Goal: Task Accomplishment & Management: Manage account settings

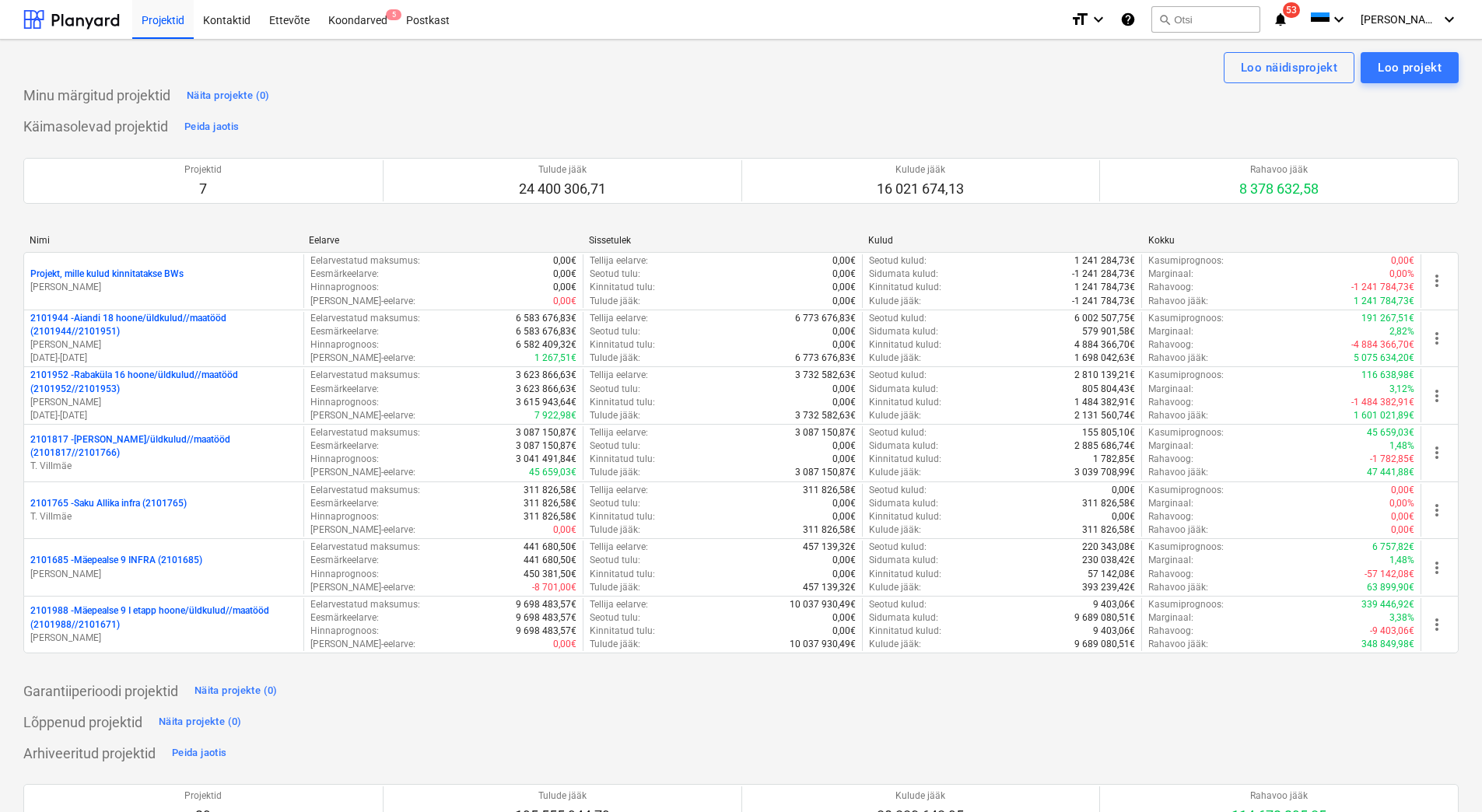
click at [359, 22] on div "Koondarved 5" at bounding box center [357, 18] width 78 height 40
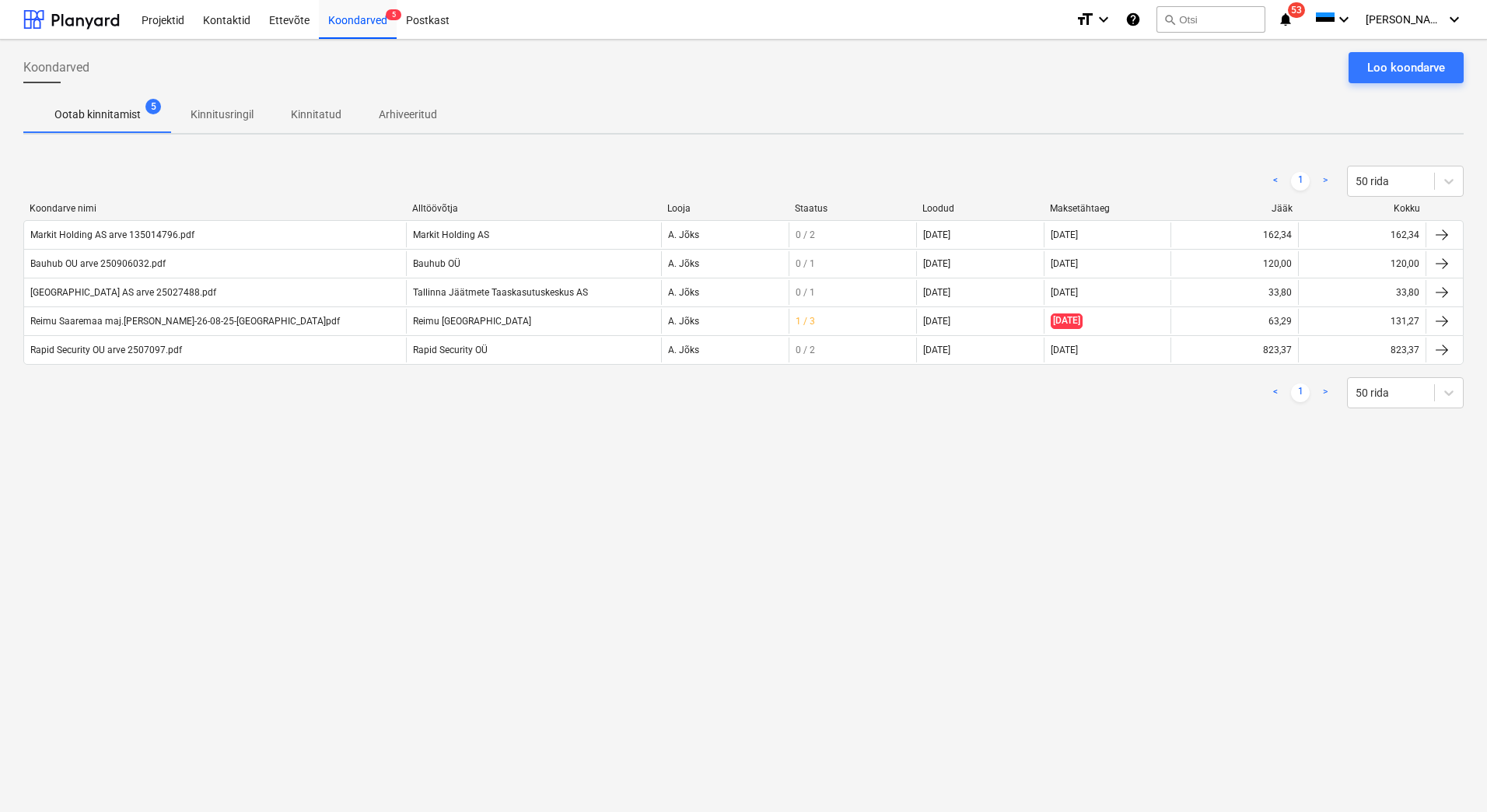
click at [635, 492] on div "Koondarved Loo koondarve Ootab kinnitamist 5 Kinnitusringil Kinnitatud Arhiveer…" at bounding box center [744, 426] width 1487 height 772
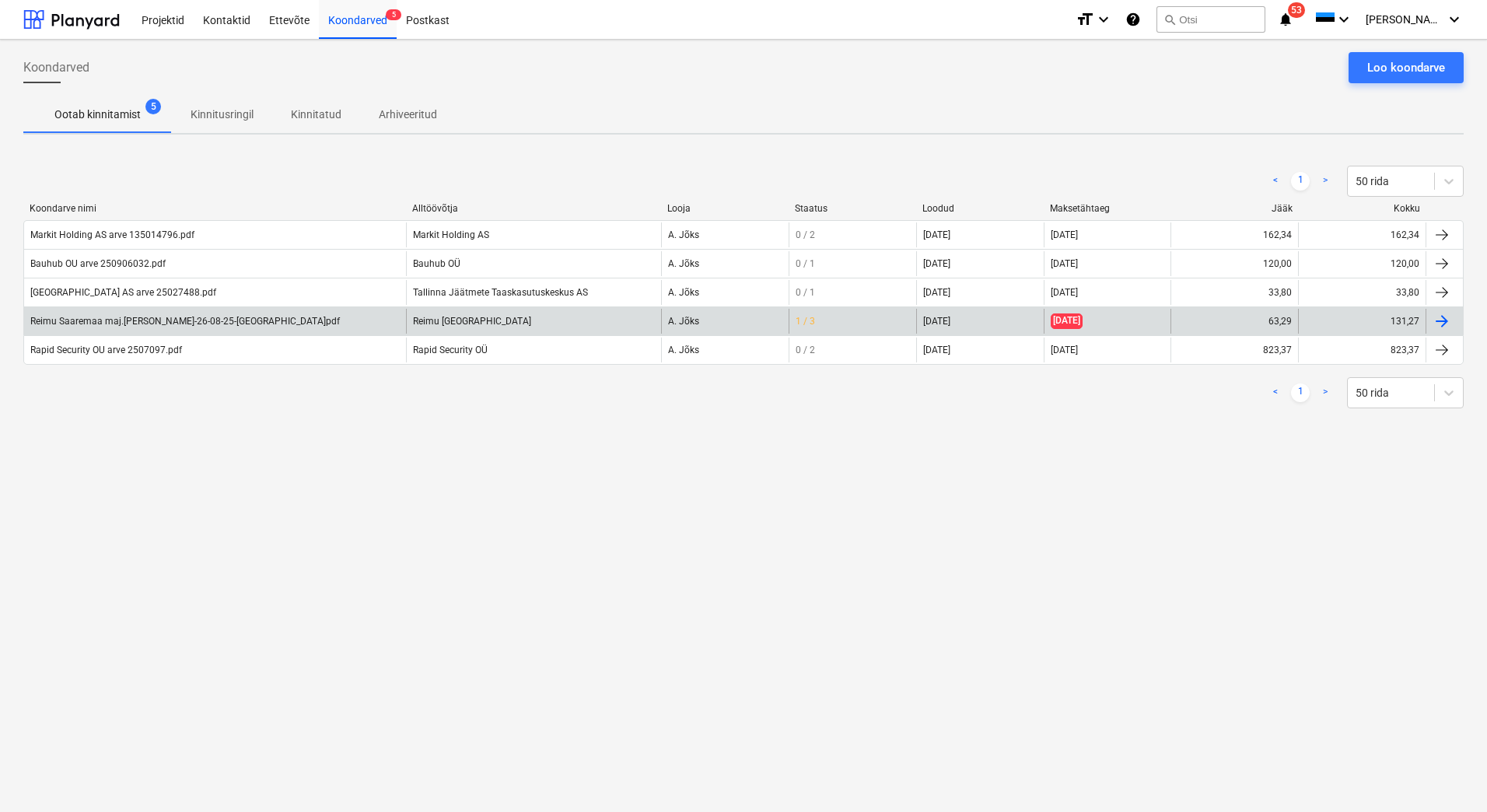
click at [171, 327] on div "Reimu Saaremaa maj.[PERSON_NAME]-26-08-25-[GEOGRAPHIC_DATA]pdf" at bounding box center [214, 321] width 382 height 25
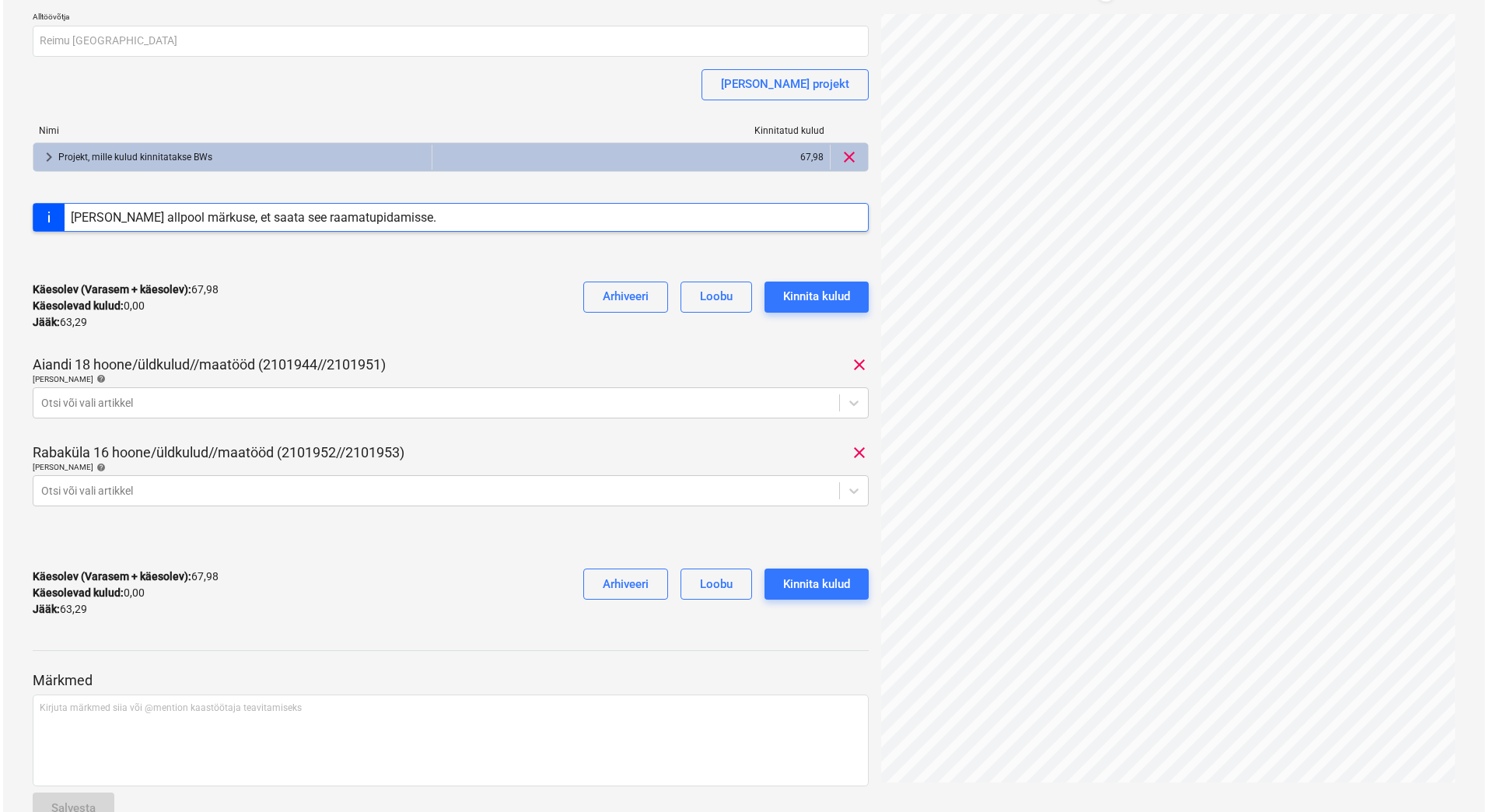
scroll to position [348, 0]
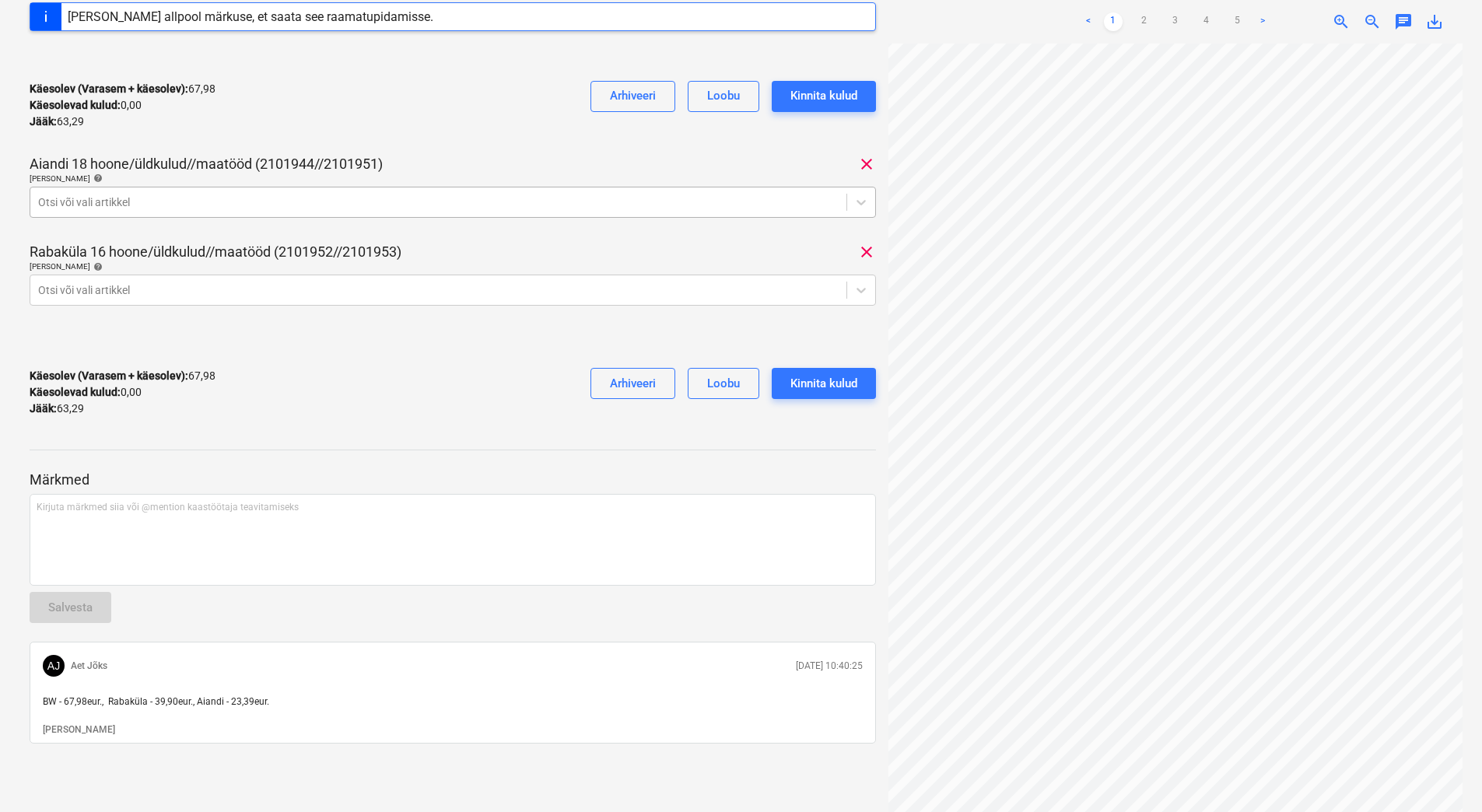
click at [189, 199] on div at bounding box center [438, 203] width 801 height 16
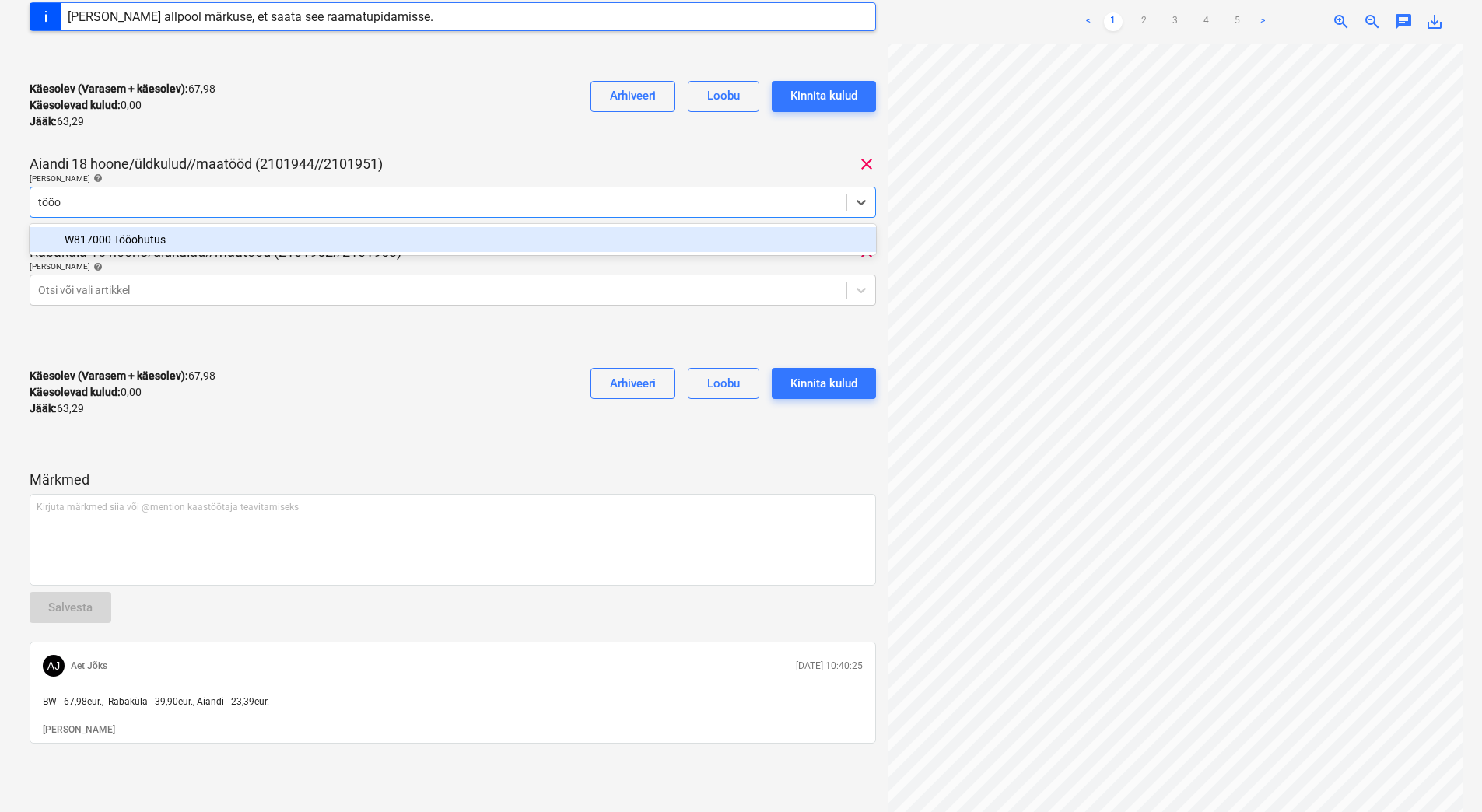
type input "tööoh"
click at [181, 239] on div "-- -- -- W817000 Tööohutus" at bounding box center [453, 240] width 846 height 25
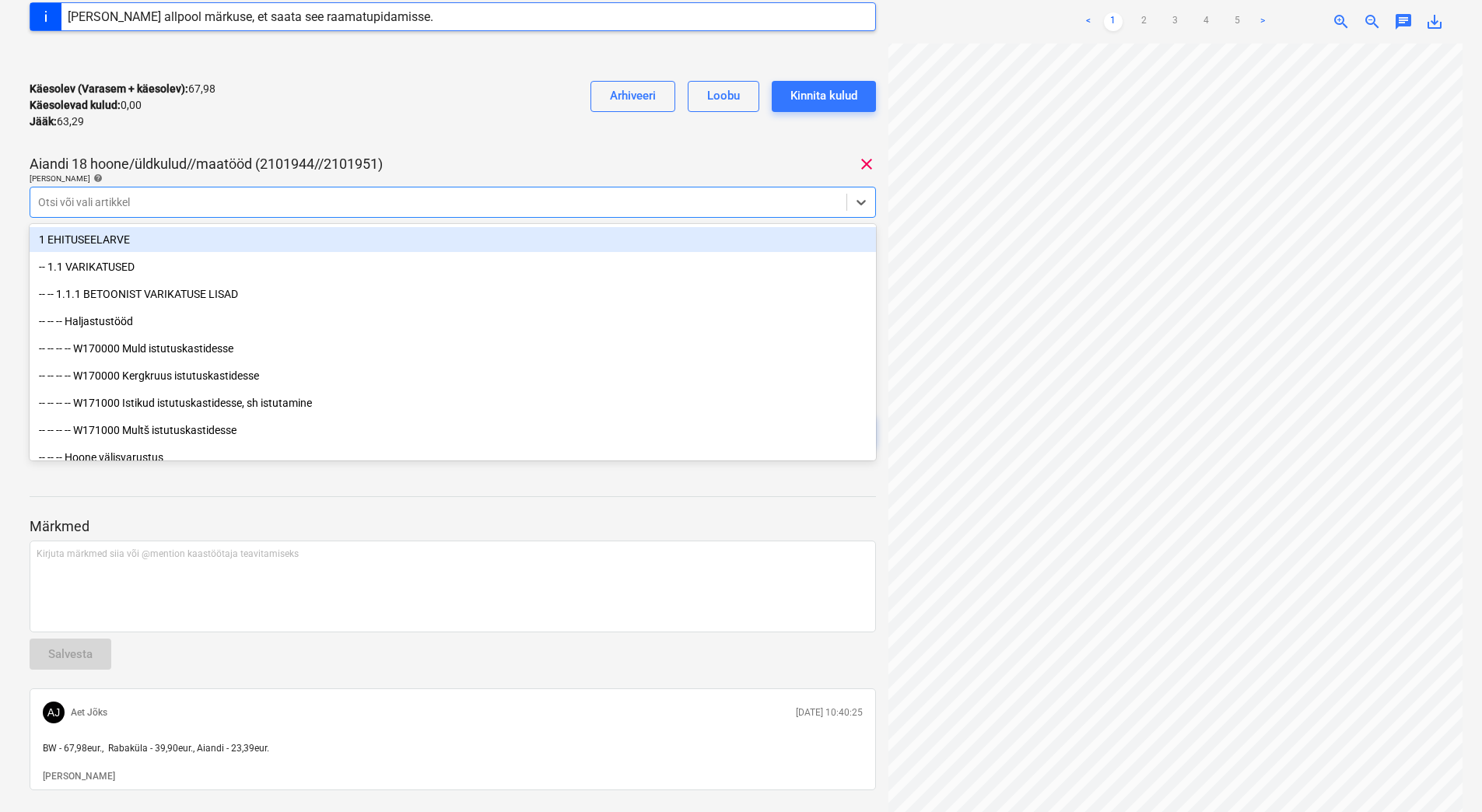
click at [278, 126] on div "Käesolev (Varasem + käesolev) : 67,98 Käesolevad kulud : 0,00 Jääk : 63,29 Arhi…" at bounding box center [453, 105] width 846 height 74
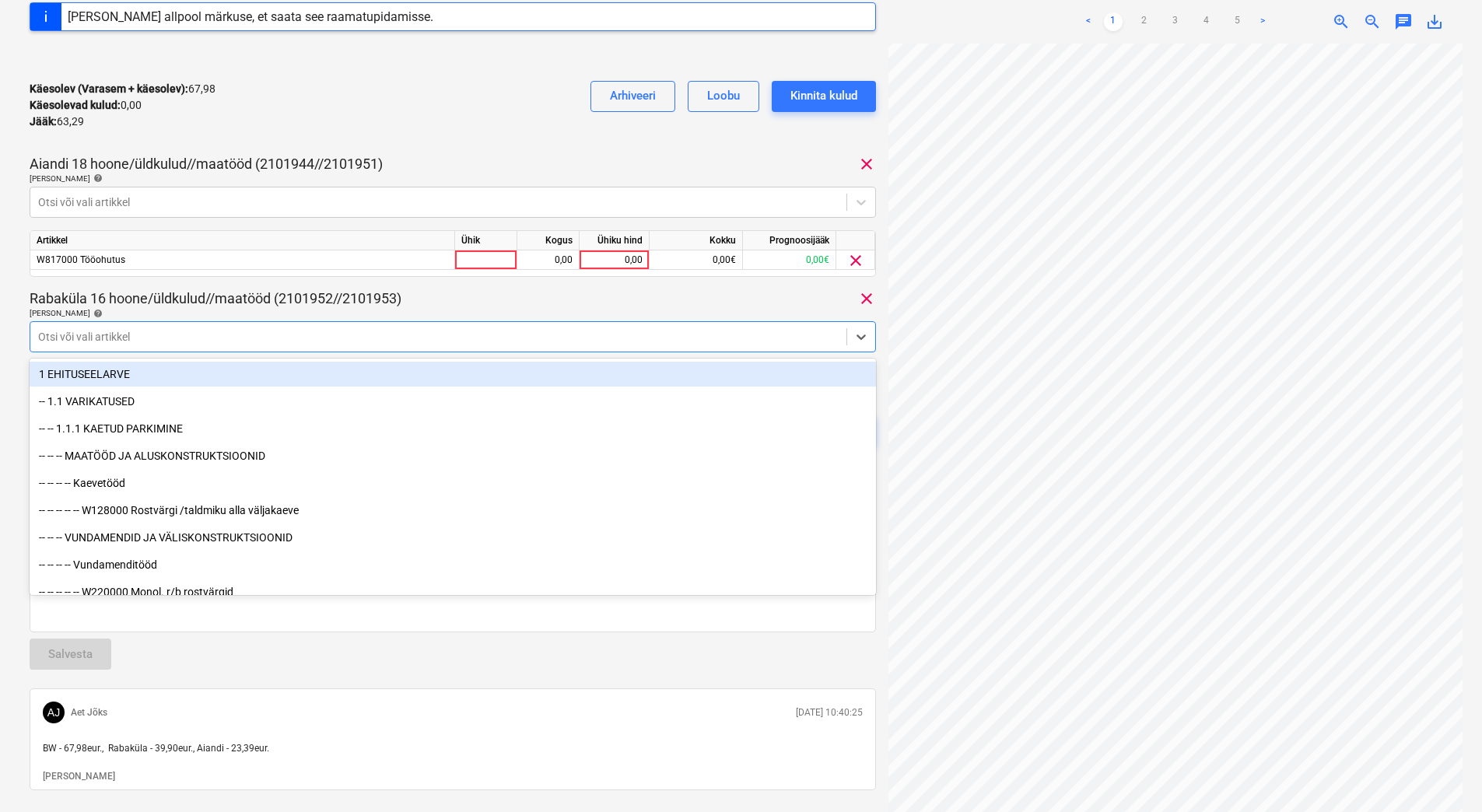
click at [238, 338] on div at bounding box center [438, 337] width 801 height 16
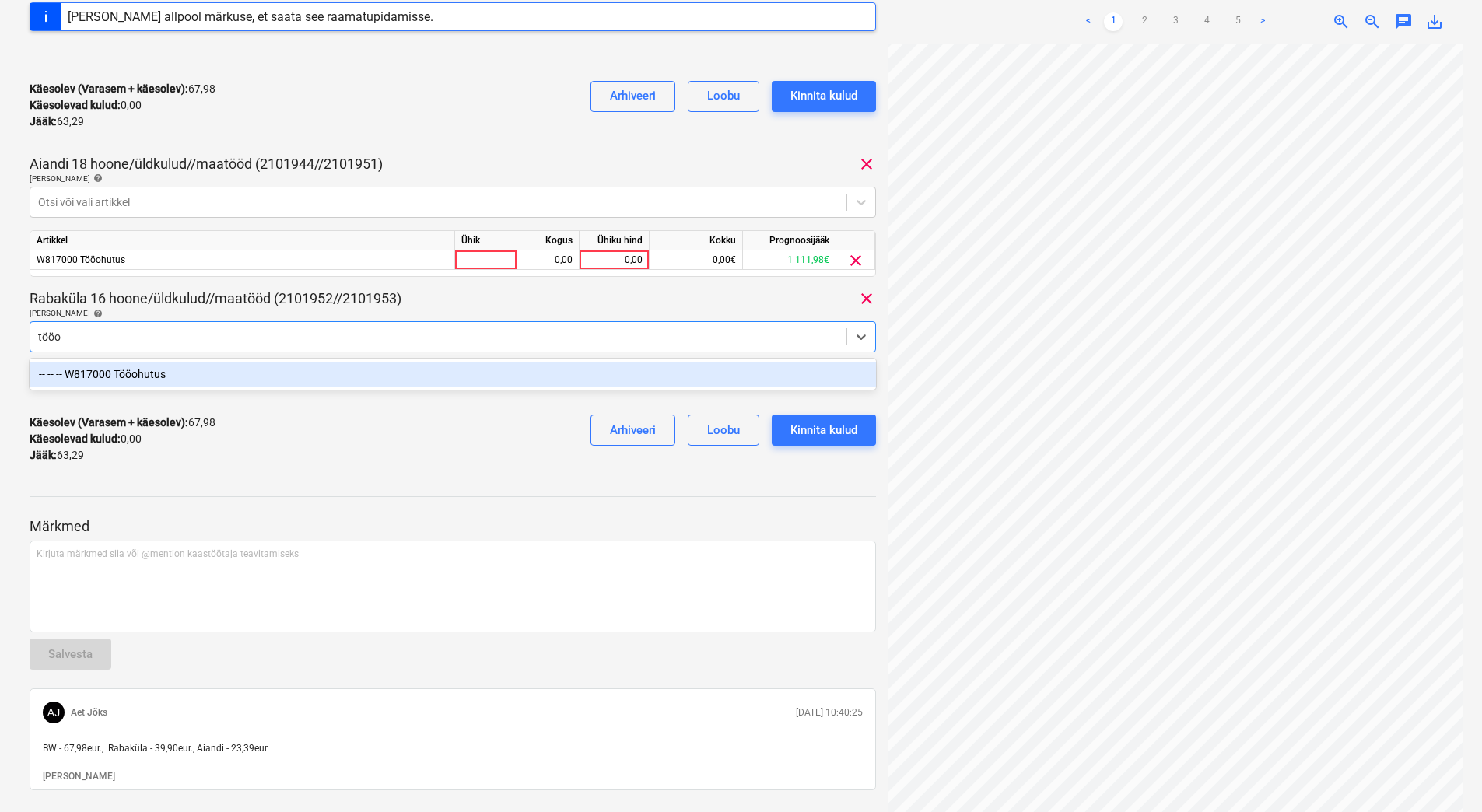
type input "tööoh"
click at [242, 380] on div "-- -- -- W817000 Tööohutus" at bounding box center [453, 374] width 846 height 25
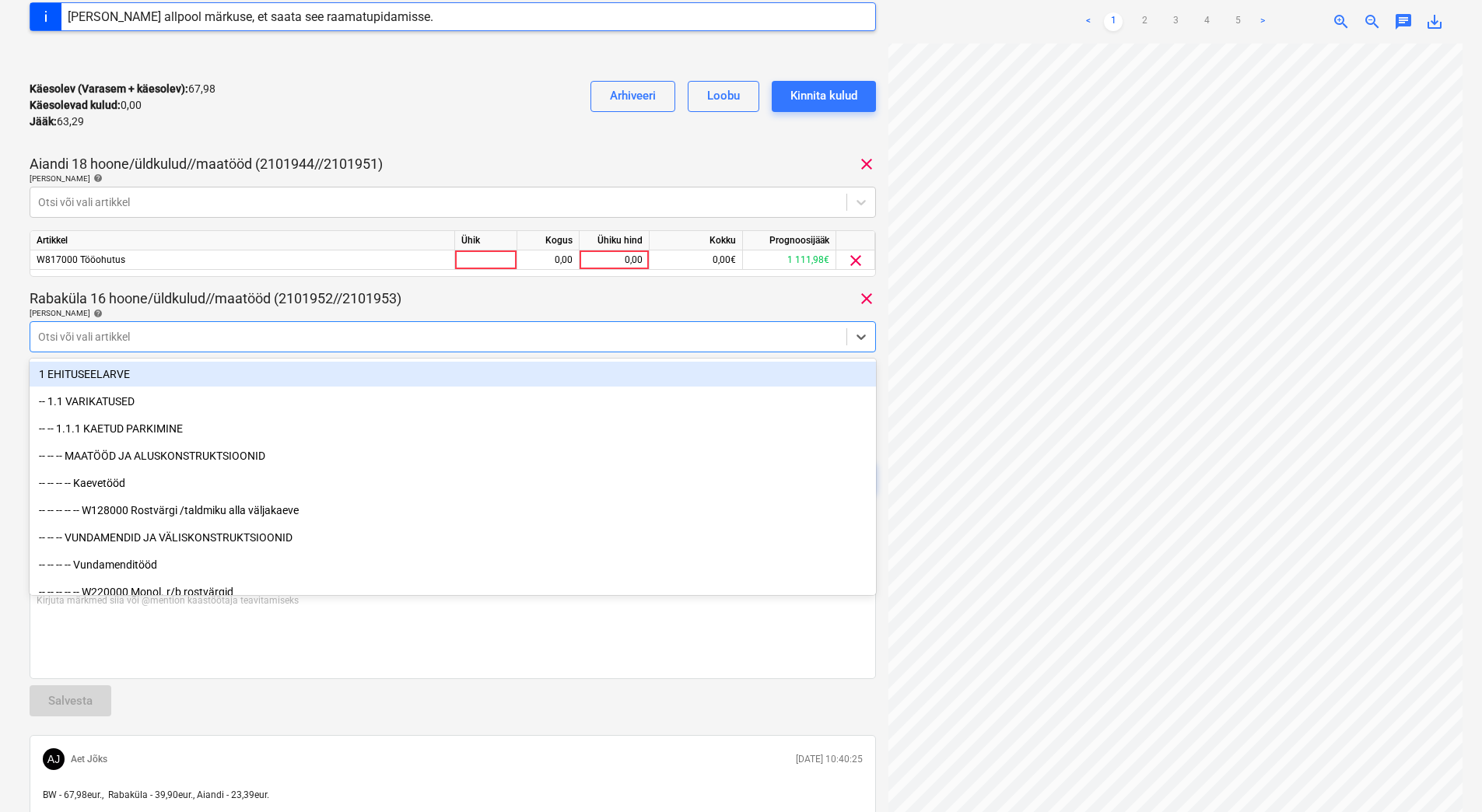
click at [468, 112] on div "Käesolev (Varasem + käesolev) : 67,98 Käesolevad kulud : 0,00 Jääk : 63,29 Arhi…" at bounding box center [453, 105] width 846 height 74
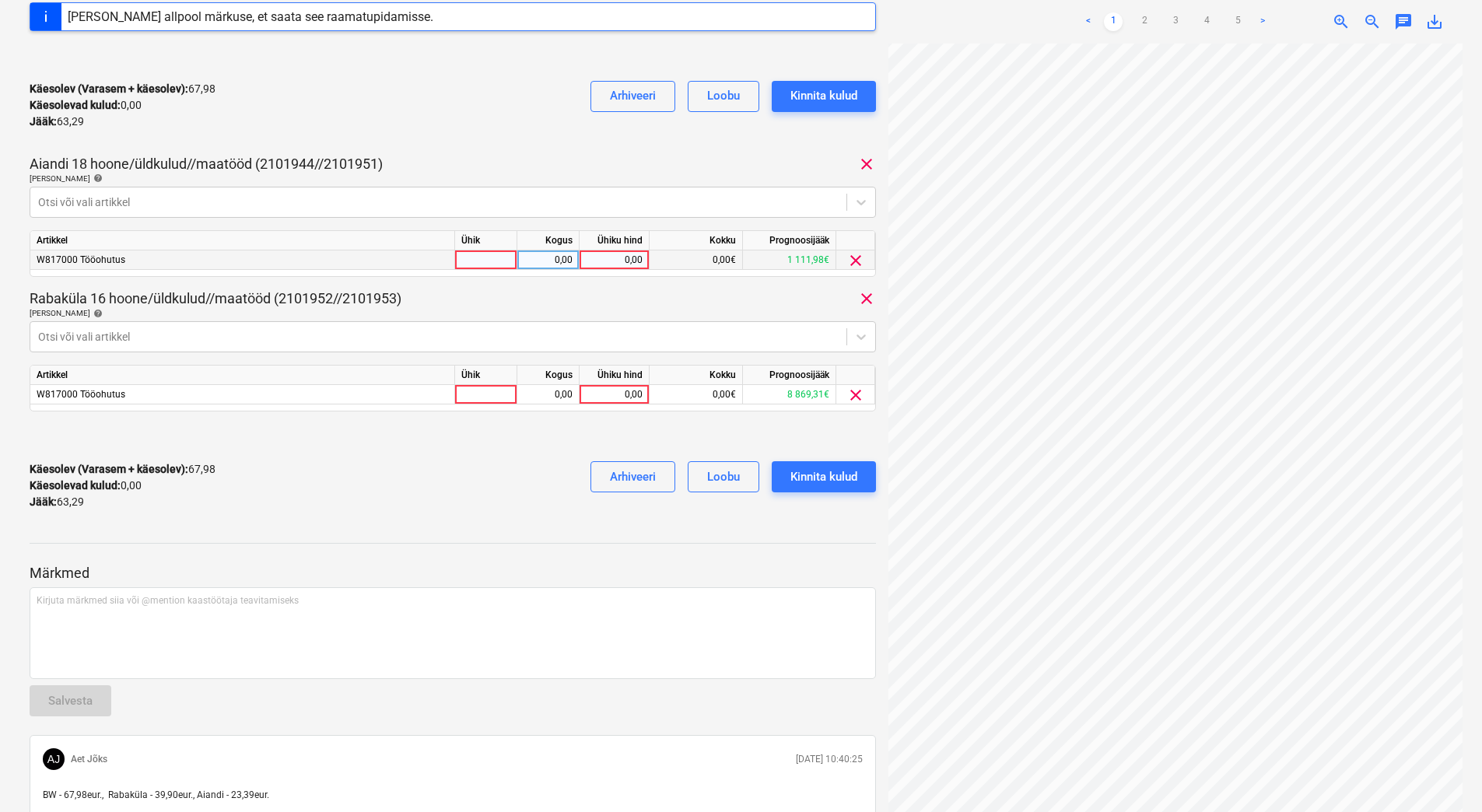
click at [604, 261] on div "0,00" at bounding box center [614, 260] width 57 height 19
type input "23,39"
click at [621, 397] on div "0,00" at bounding box center [614, 395] width 57 height 19
type input "39,90"
click at [529, 466] on div "Käesolev (Varasem + käesolev) : 91,37 Käesolevad kulud : 23,39 Jääk : 39,90 Arh…" at bounding box center [453, 485] width 846 height 74
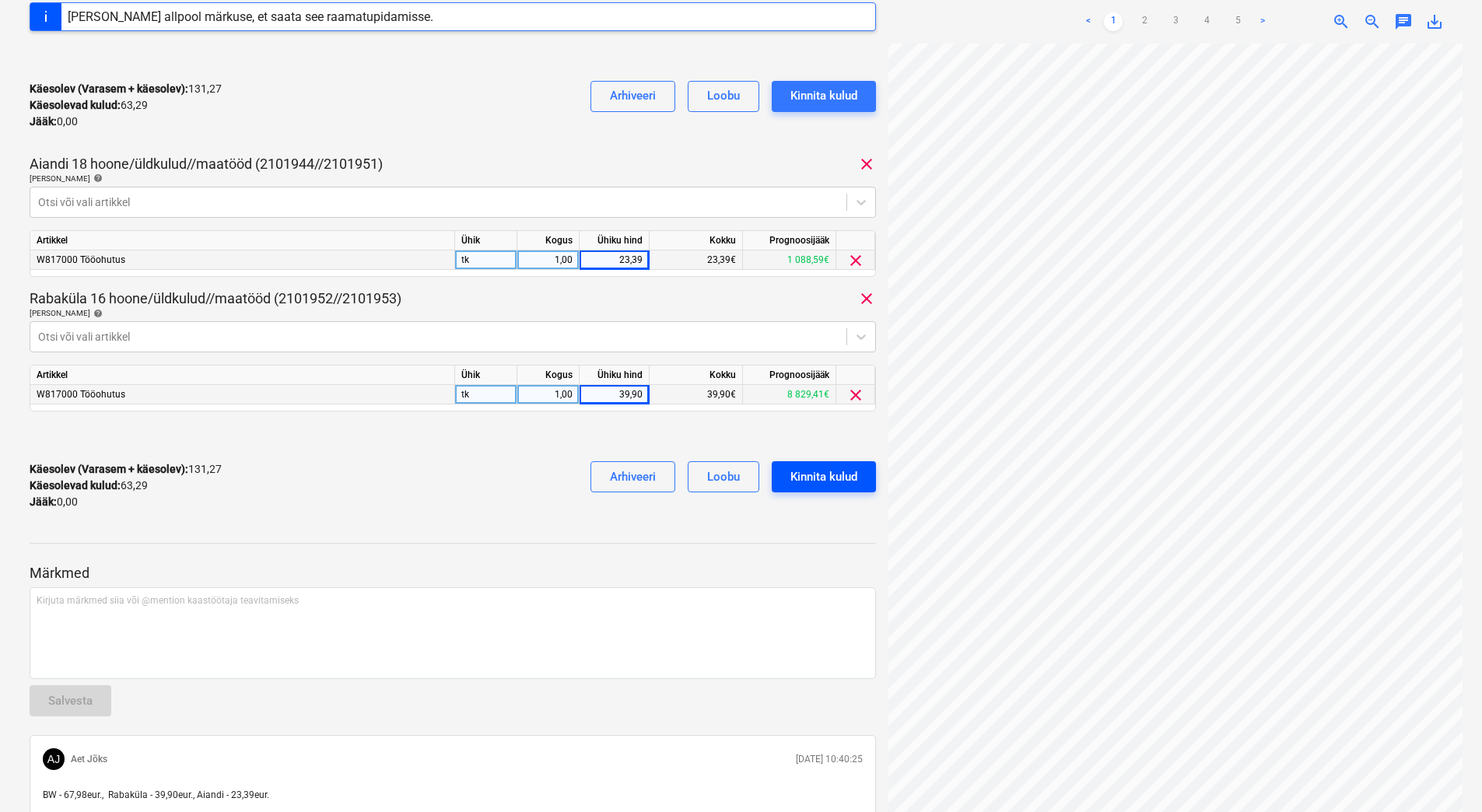
click at [817, 481] on div "Kinnita kulud" at bounding box center [824, 477] width 67 height 20
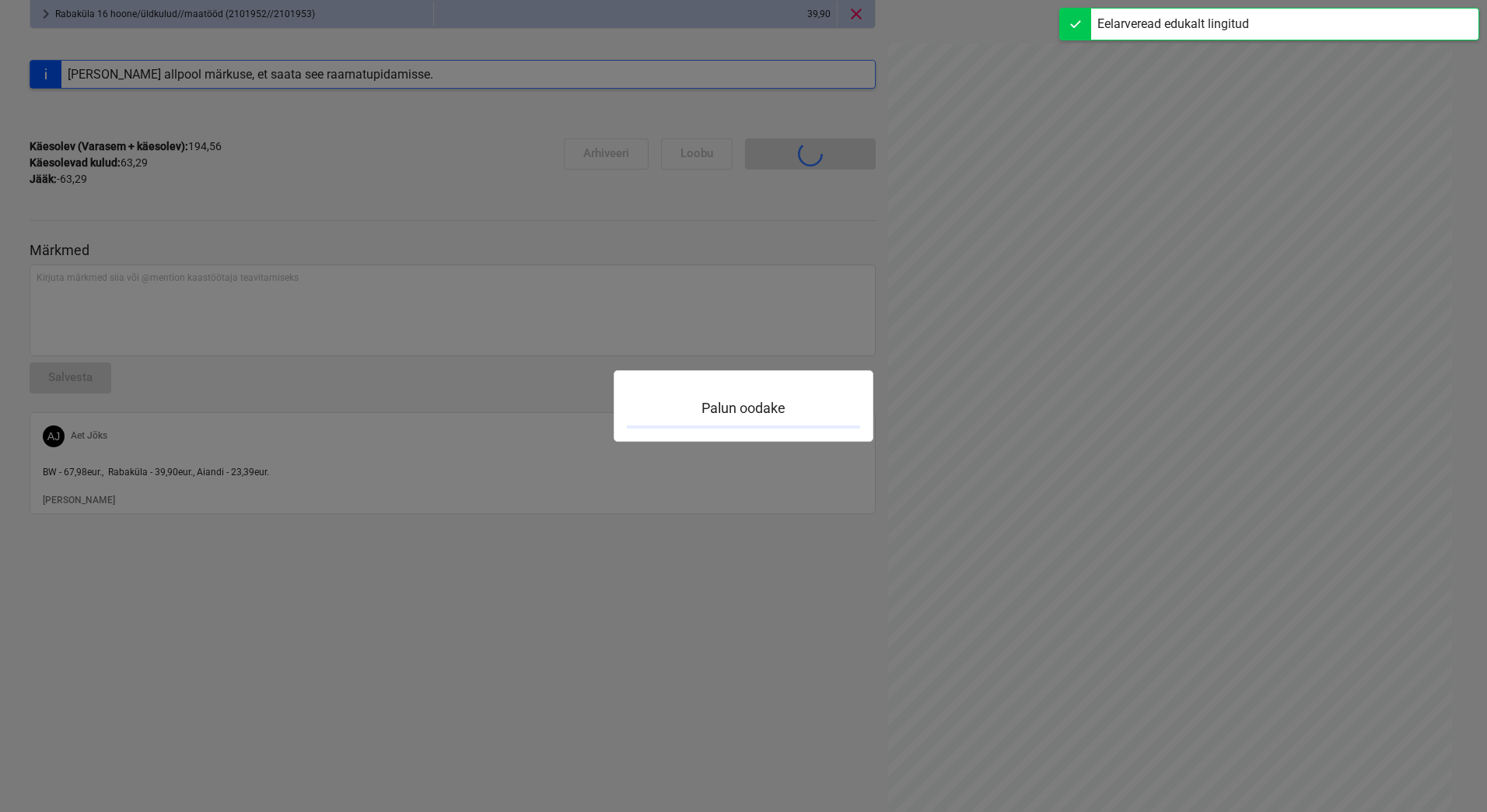
scroll to position [136, 0]
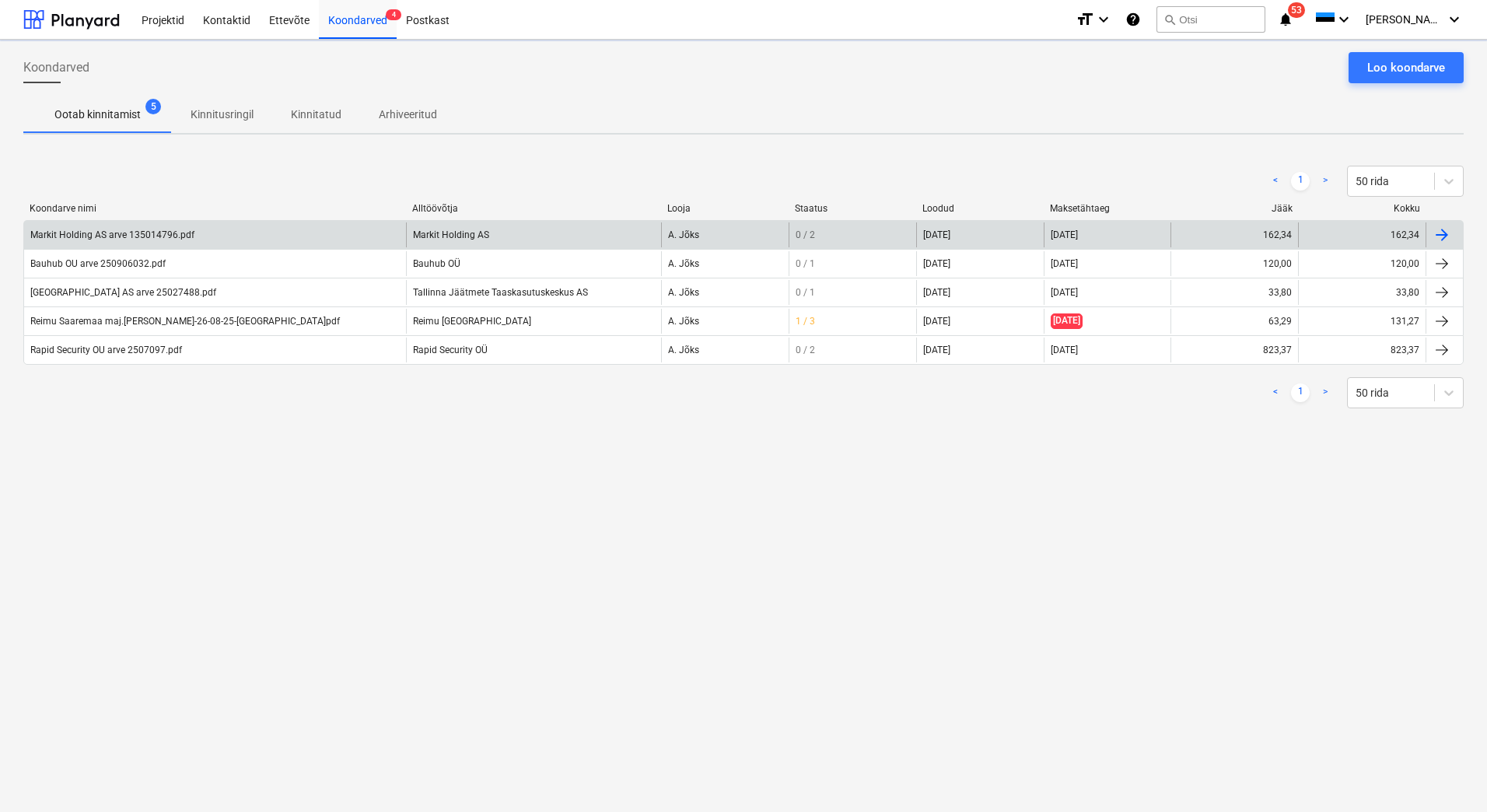
click at [119, 238] on div "Markit Holding AS arve 135014796.pdf" at bounding box center [112, 234] width 164 height 11
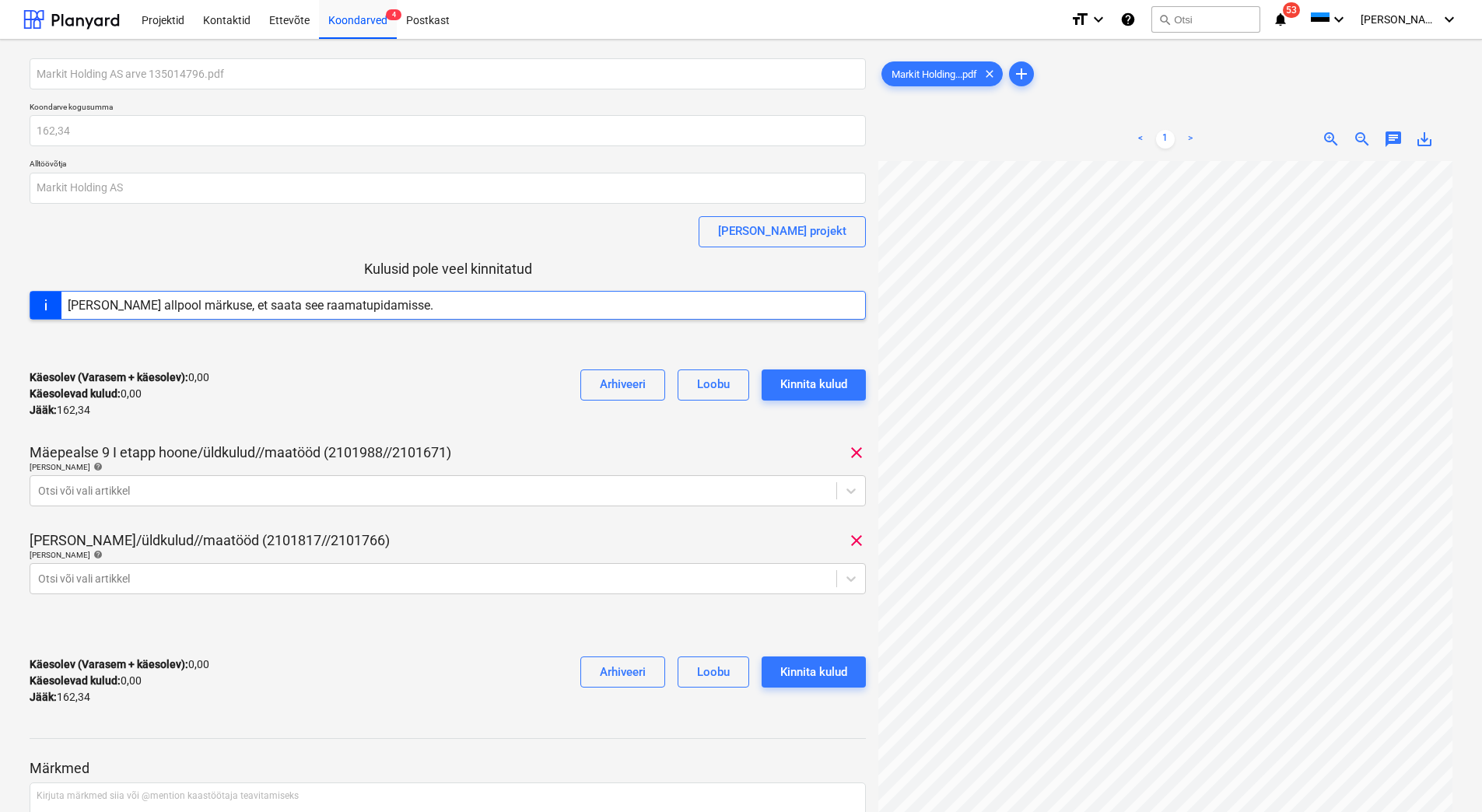
scroll to position [133, 30]
click at [112, 486] on div at bounding box center [433, 491] width 790 height 16
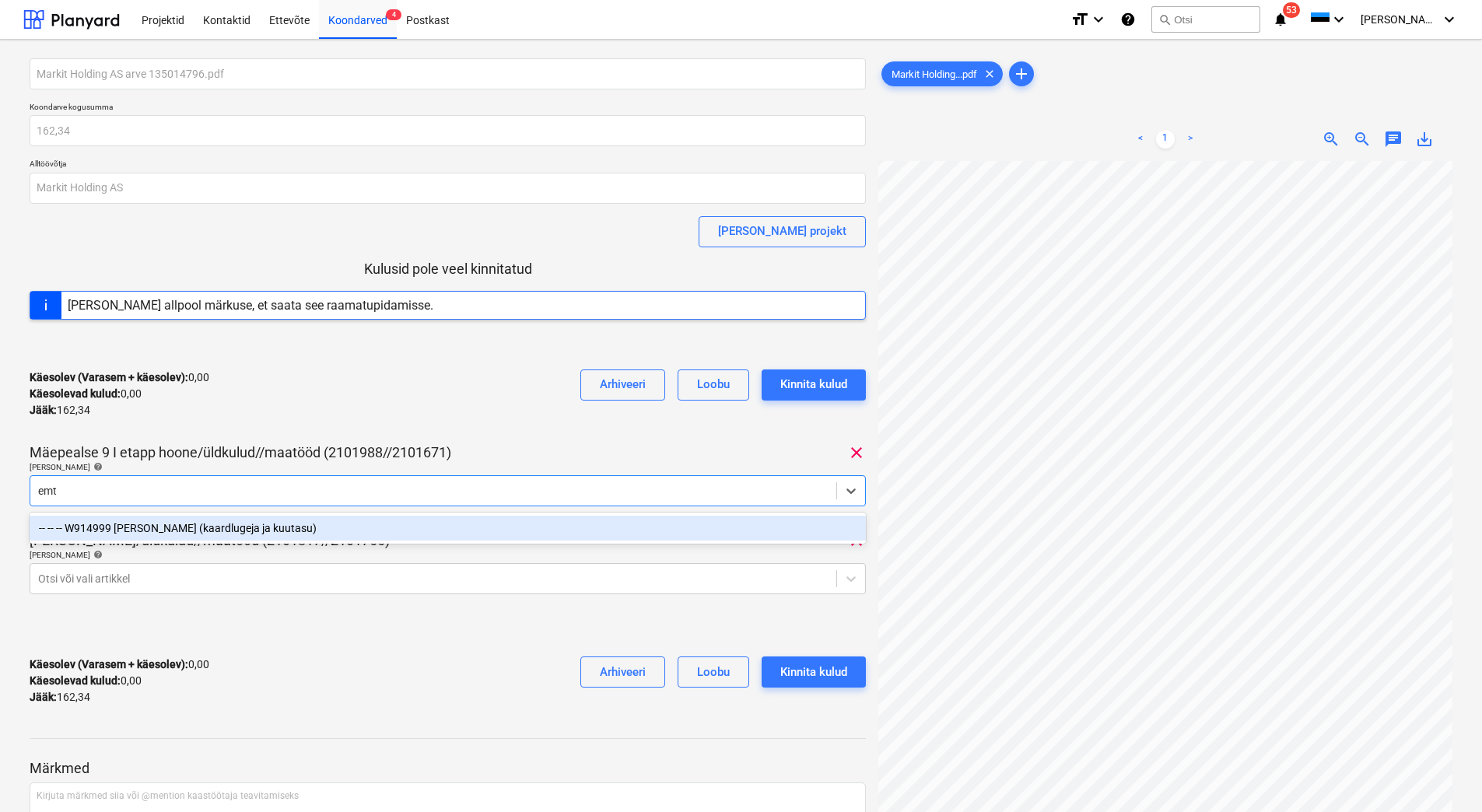
type input "emta"
click at [190, 526] on div "-- -- -- W914999 [PERSON_NAME] (kaardlugeja ja kuutasu)" at bounding box center [448, 528] width 837 height 25
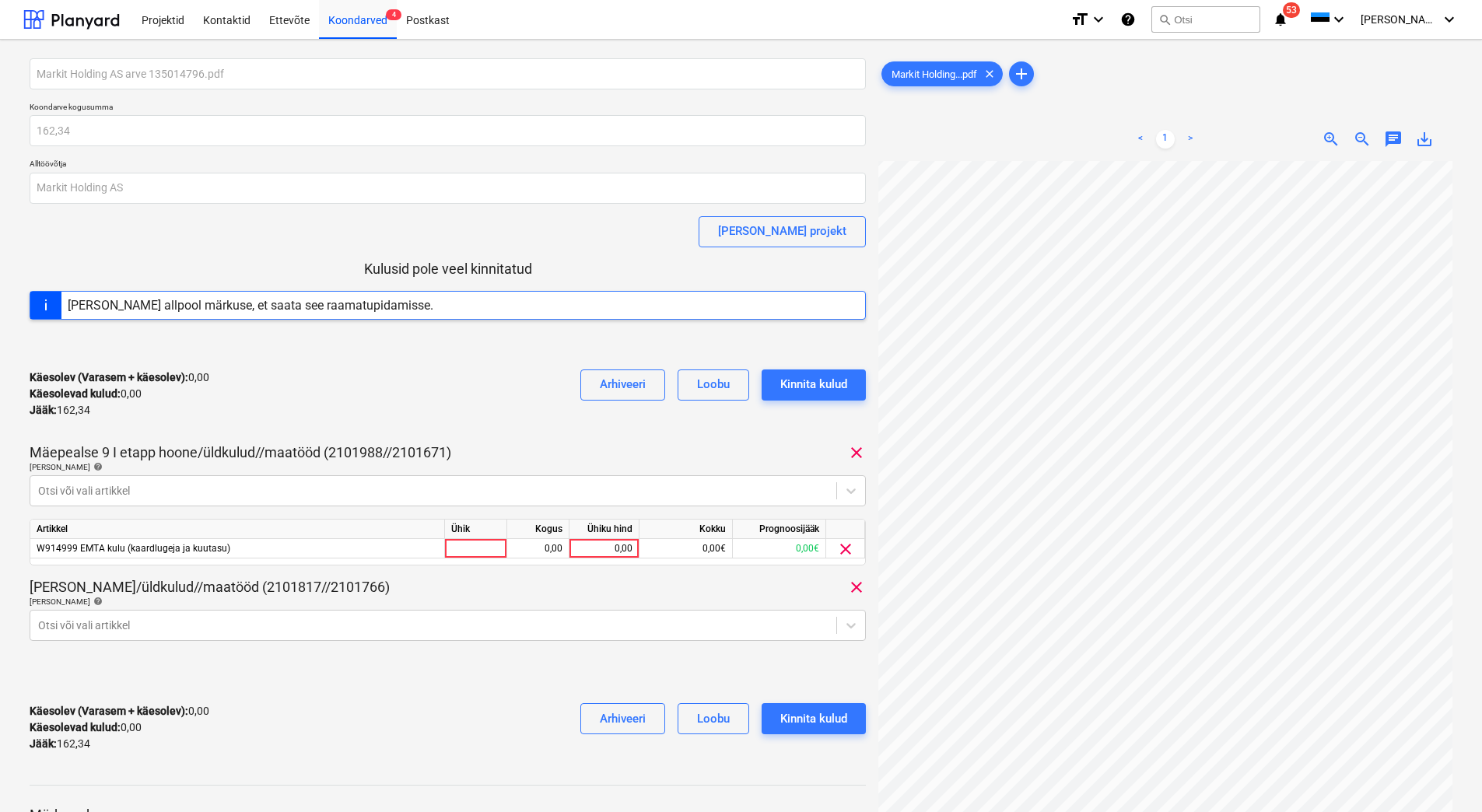
click at [290, 410] on div "Käesolev (Varasem + käesolev) : 0,00 Käesolevad kulud : 0,00 Jääk : 162,34 Arhi…" at bounding box center [448, 394] width 837 height 74
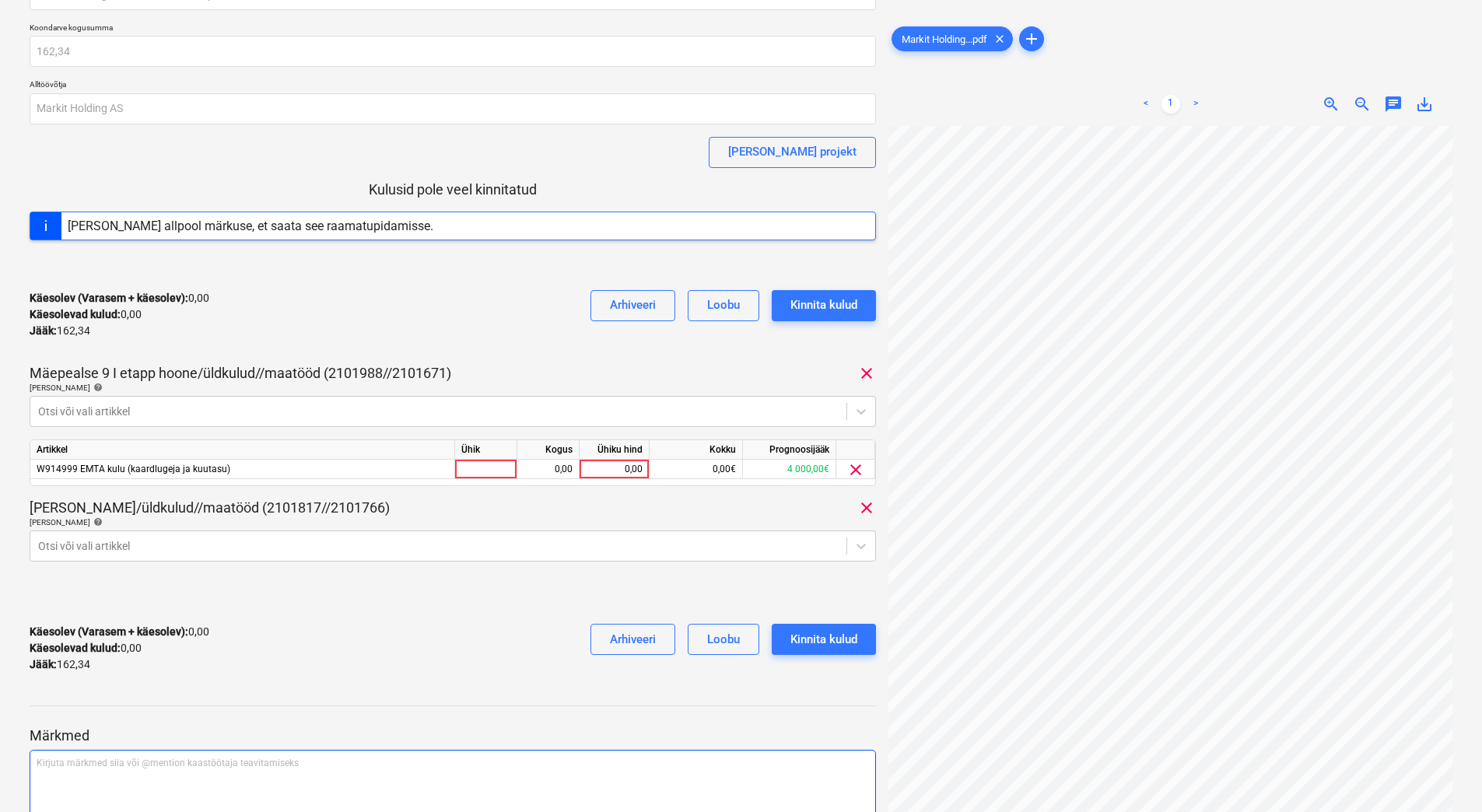
scroll to position [78, 0]
click at [615, 472] on div "0,00" at bounding box center [614, 471] width 57 height 19
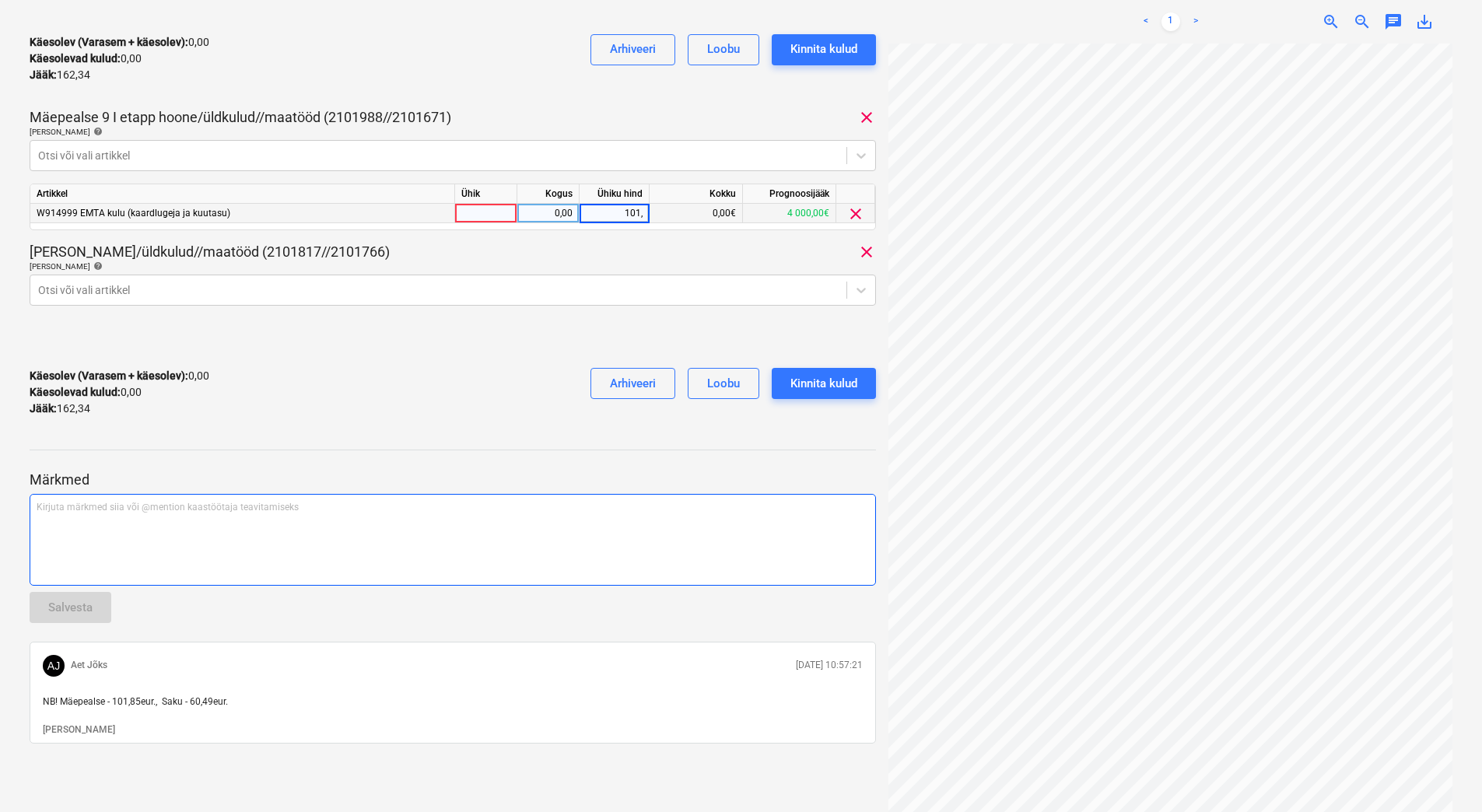
scroll to position [0, 0]
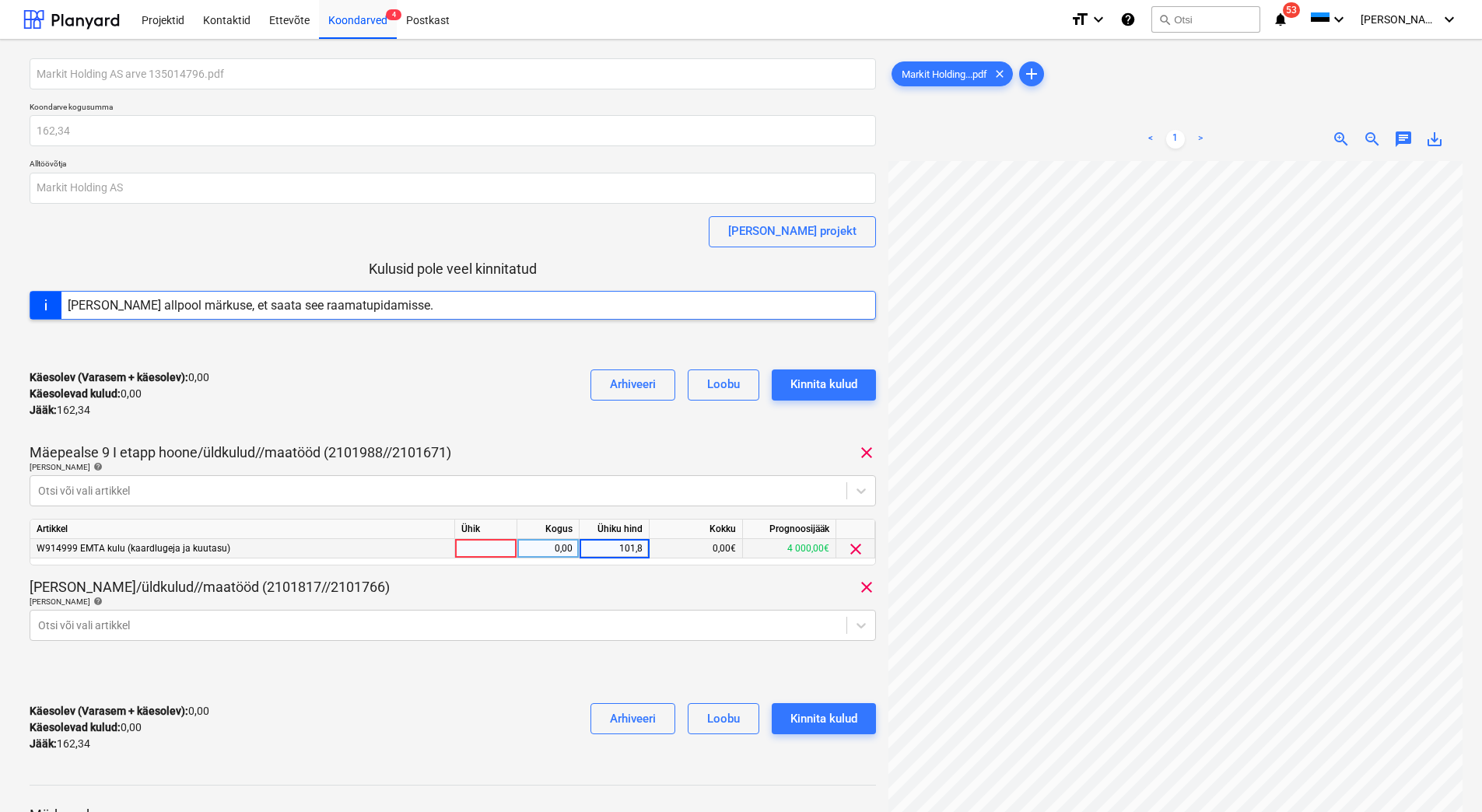
type input "101,85"
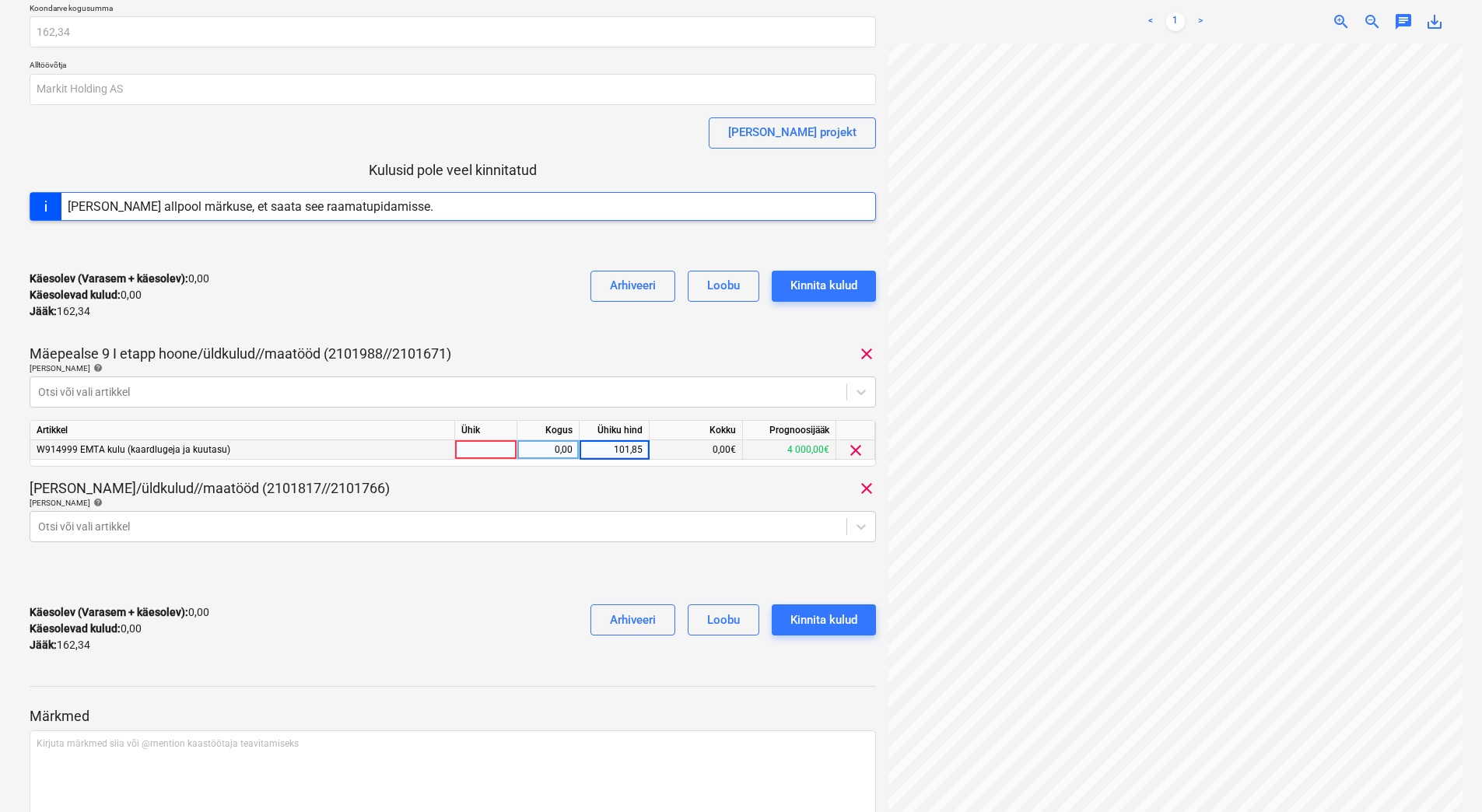
scroll to position [311, 0]
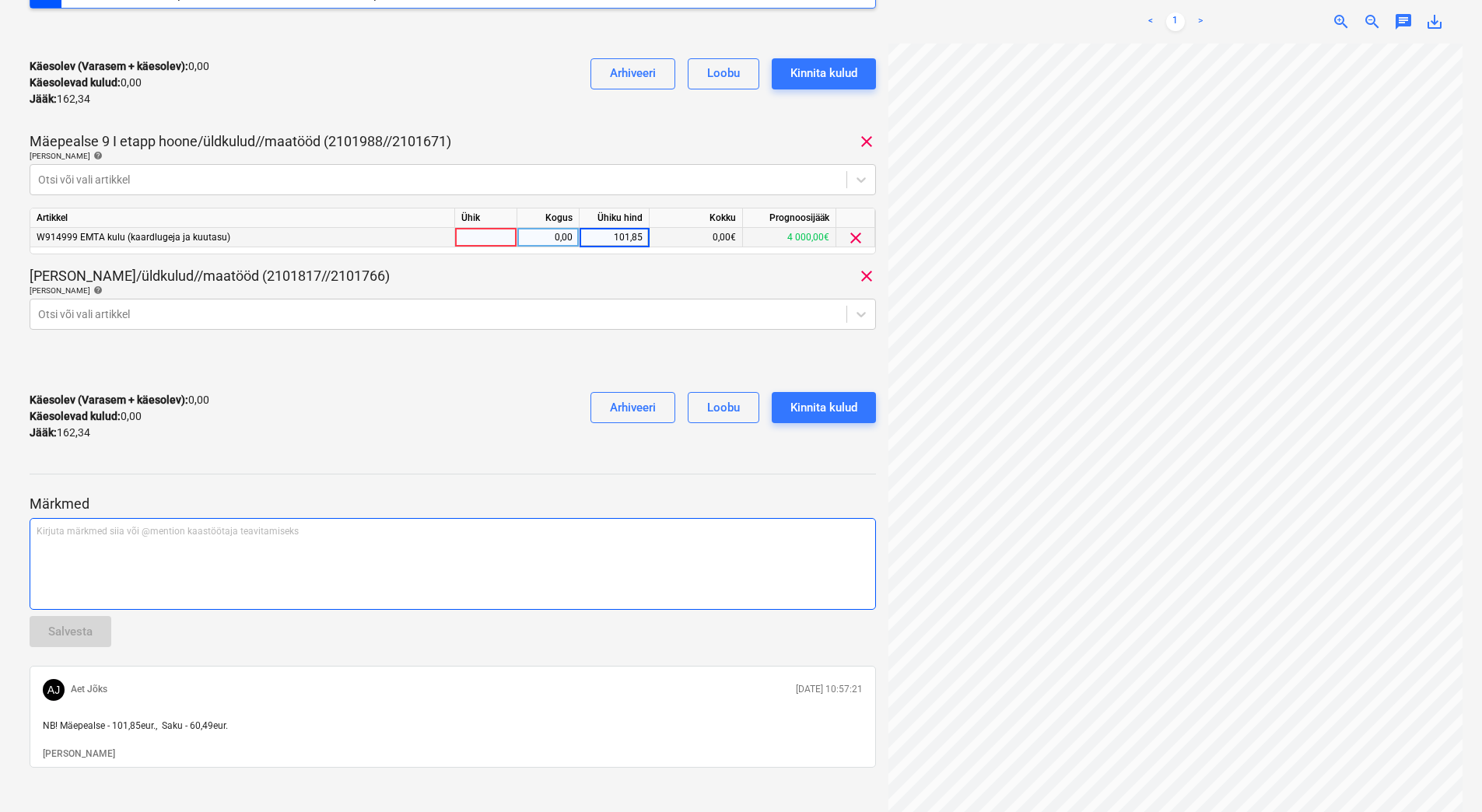
click at [156, 574] on div "Kirjuta märkmed siia või @mention kaastöötaja teavitamiseks ﻿" at bounding box center [453, 564] width 846 height 92
click at [159, 557] on div "Kirjuta märkmed siia või @mention kaastöötaja teavitamiseks ﻿" at bounding box center [453, 564] width 846 height 92
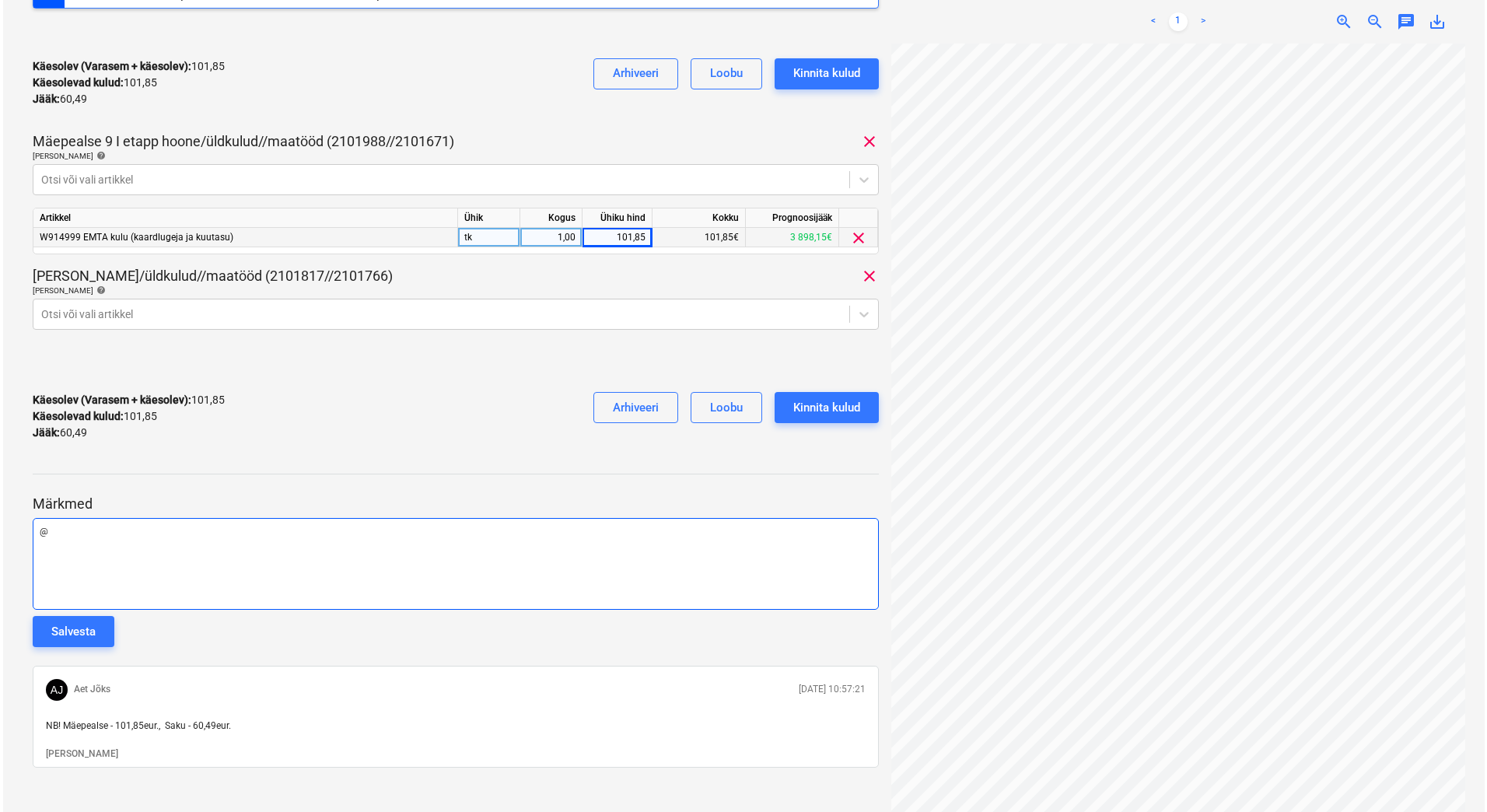
scroll to position [335, 0]
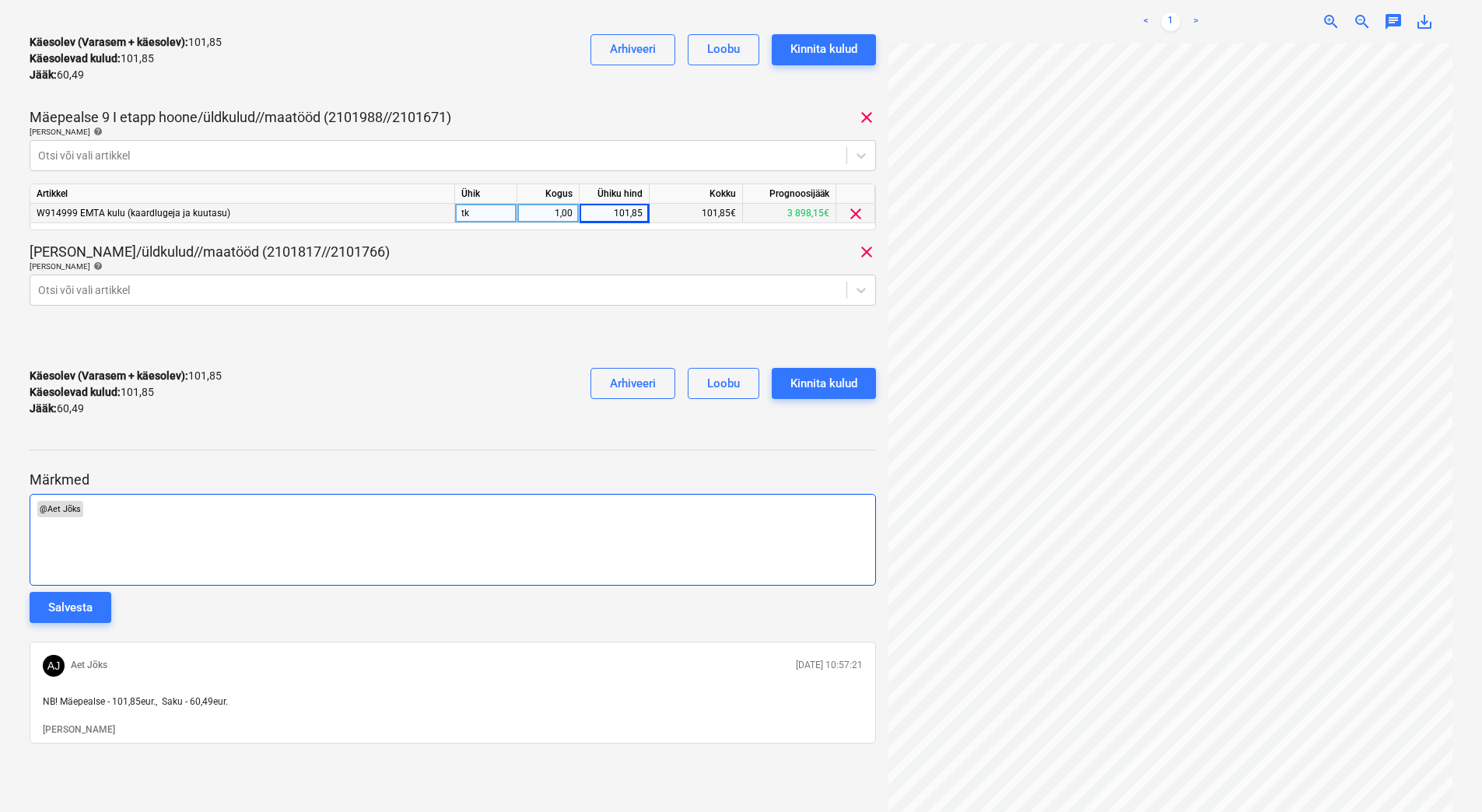
click at [178, 516] on p "﻿ @ Aet Jõks ﻿ ﻿" at bounding box center [453, 509] width 832 height 16
click at [831, 390] on div "Kinnita kulud" at bounding box center [824, 383] width 67 height 20
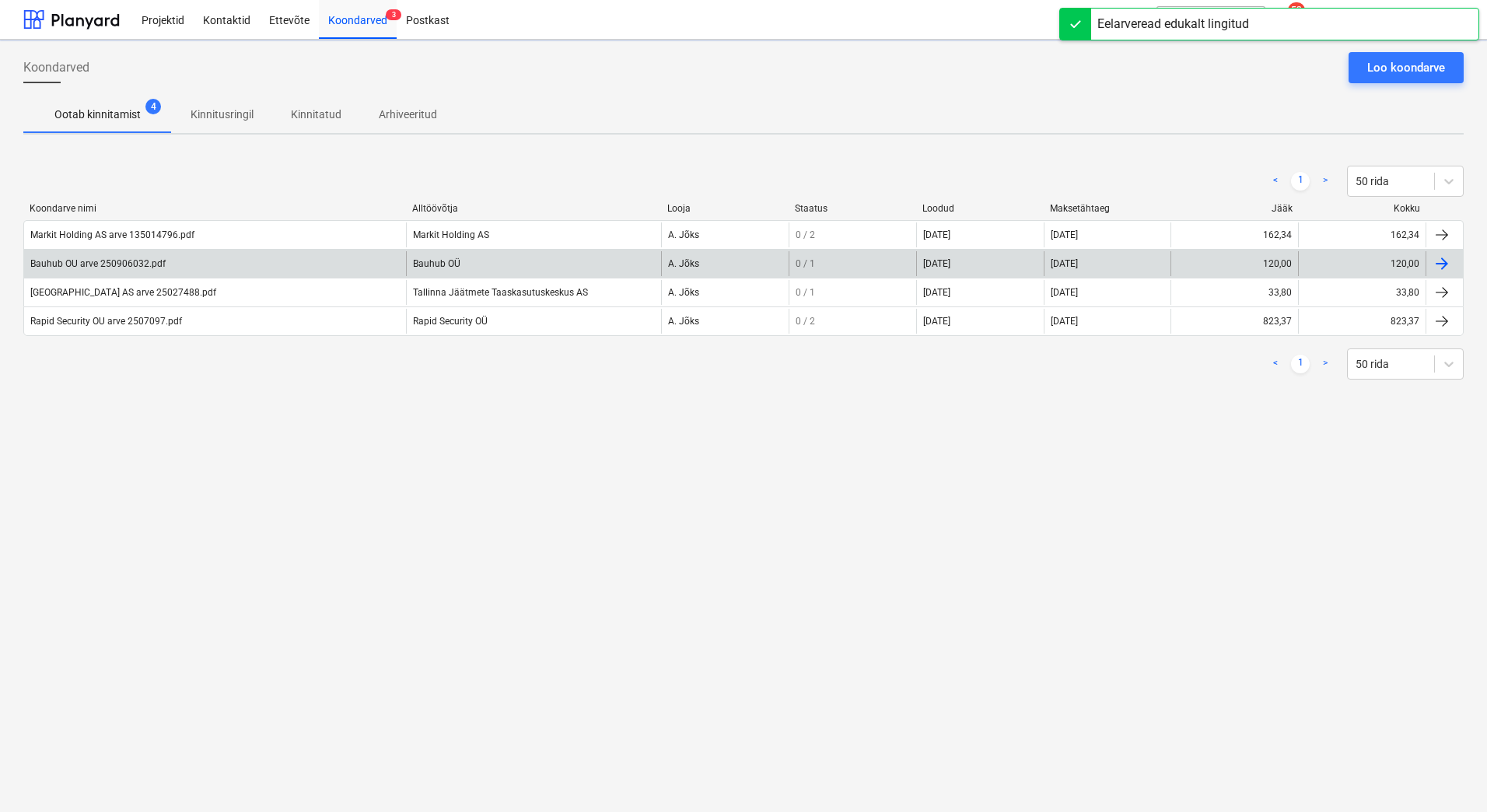
click at [230, 260] on div "Bauhub OU arve 250906032.pdf" at bounding box center [214, 263] width 382 height 25
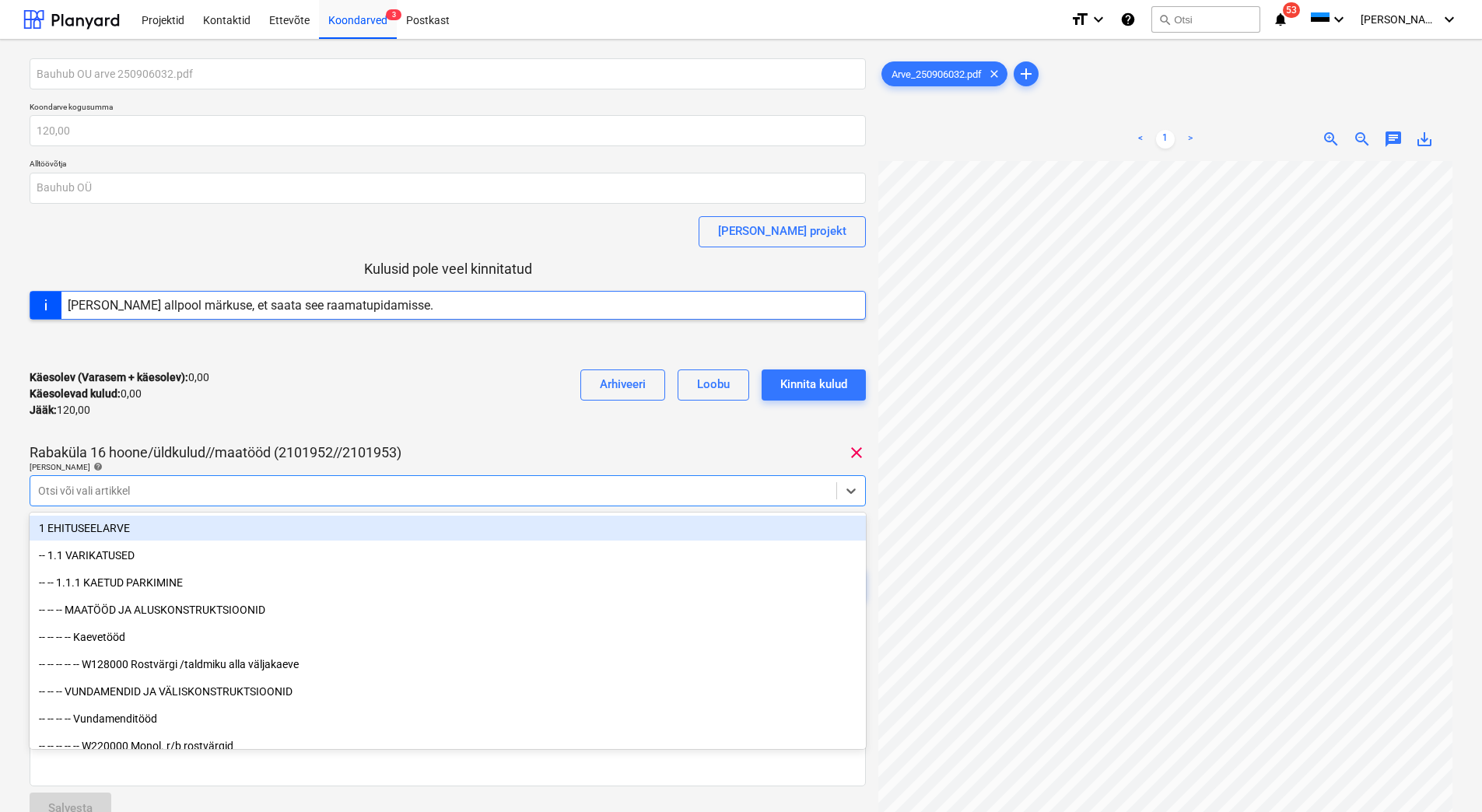
click at [215, 478] on div "Otsi või vali artikkel" at bounding box center [448, 490] width 837 height 31
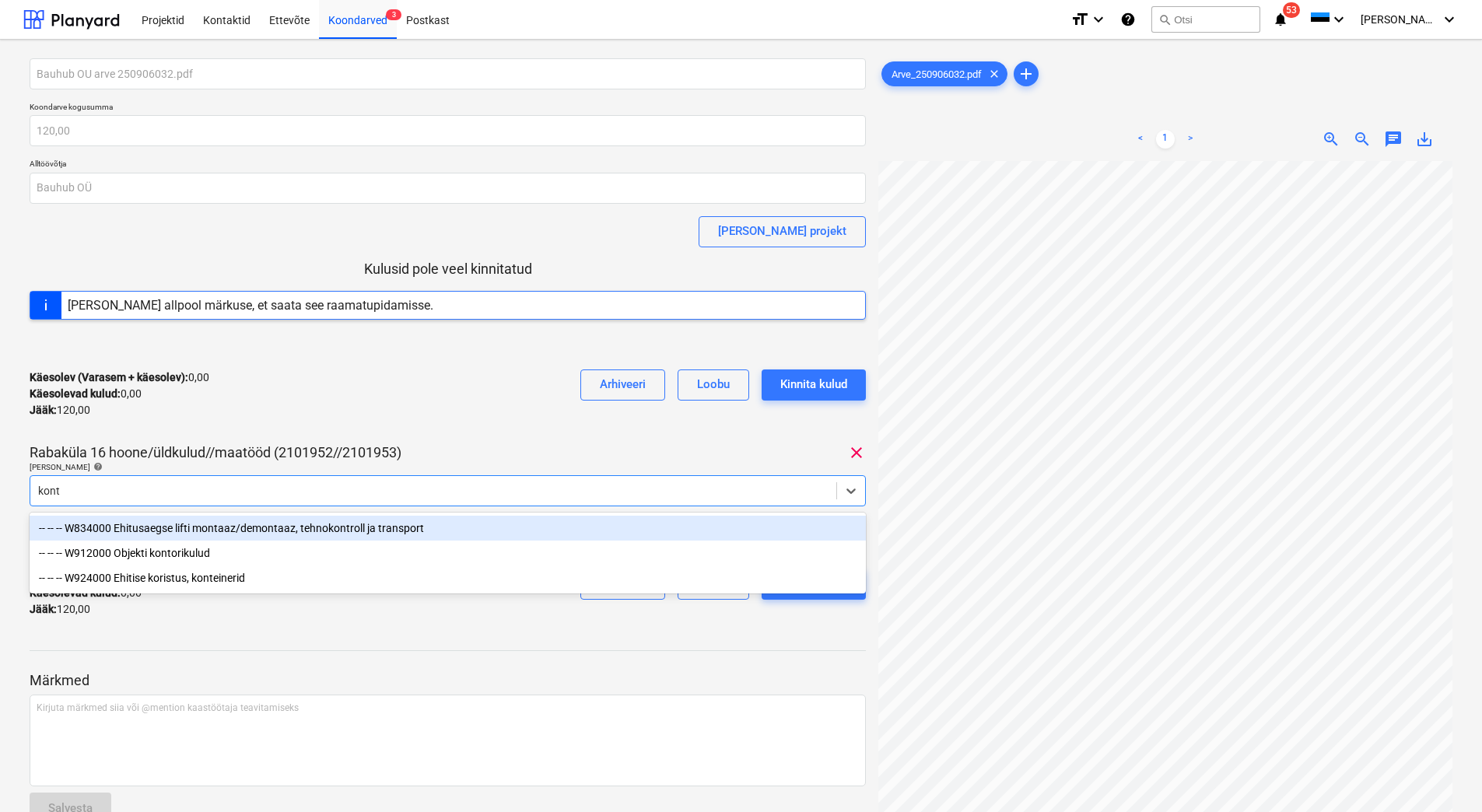
type input "konto"
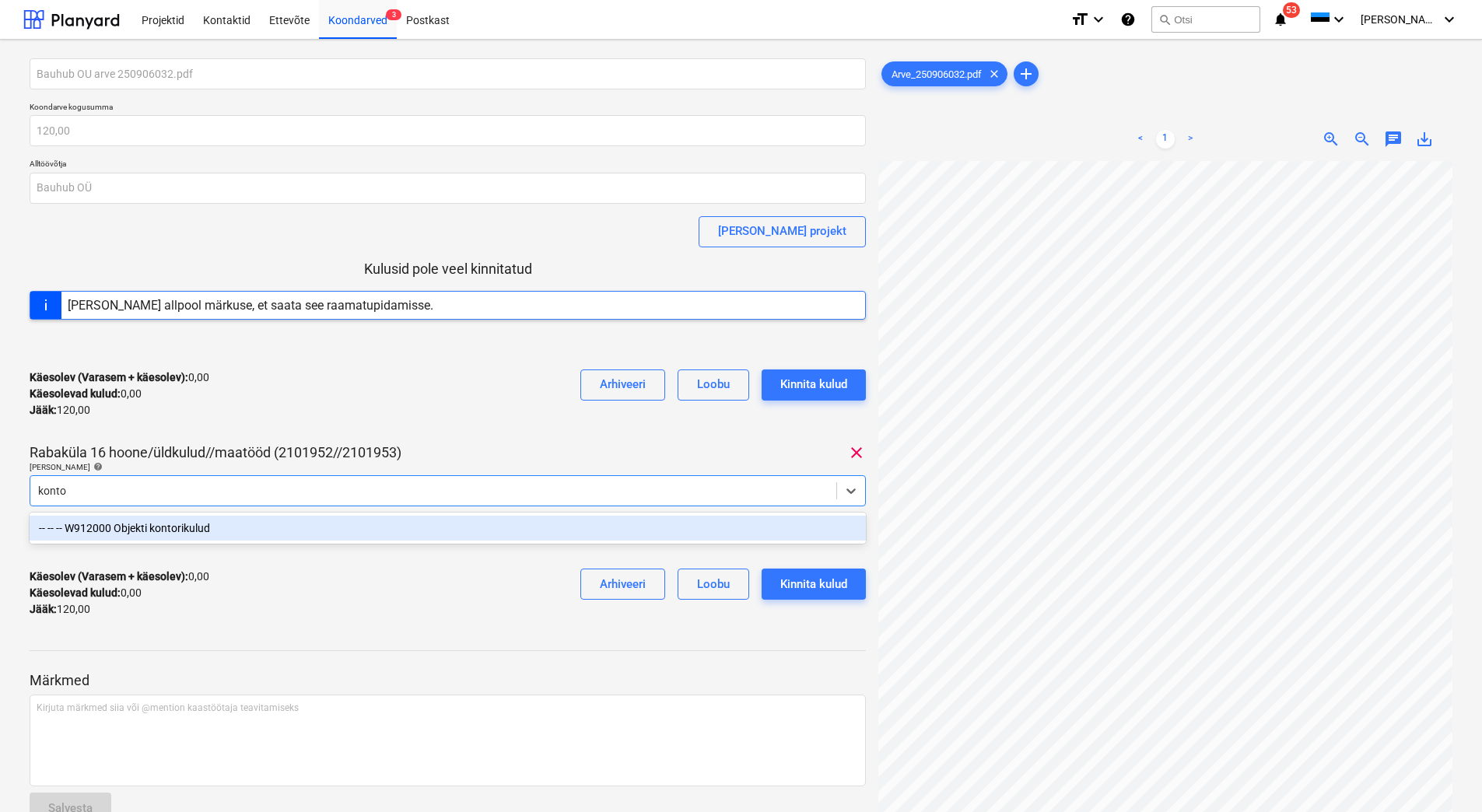
click at [215, 536] on div "-- -- -- W912000 Objekti kontorikulud" at bounding box center [448, 528] width 837 height 25
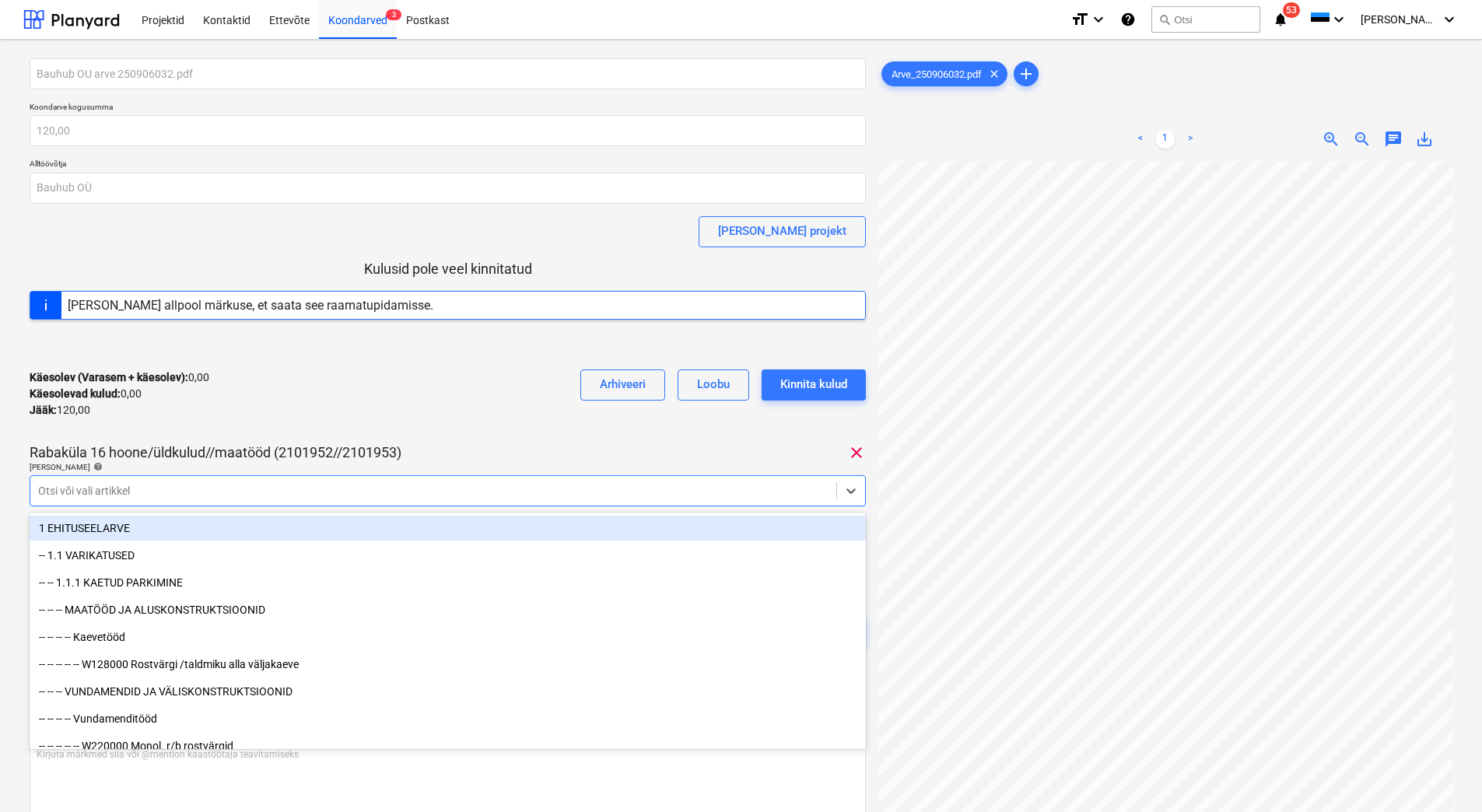
click at [302, 441] on div "Bauhub OU arve 250906032.pdf Koondarve kogusumma 120,00 Alltöövõtja Bauhub OÜ […" at bounding box center [448, 367] width 837 height 619
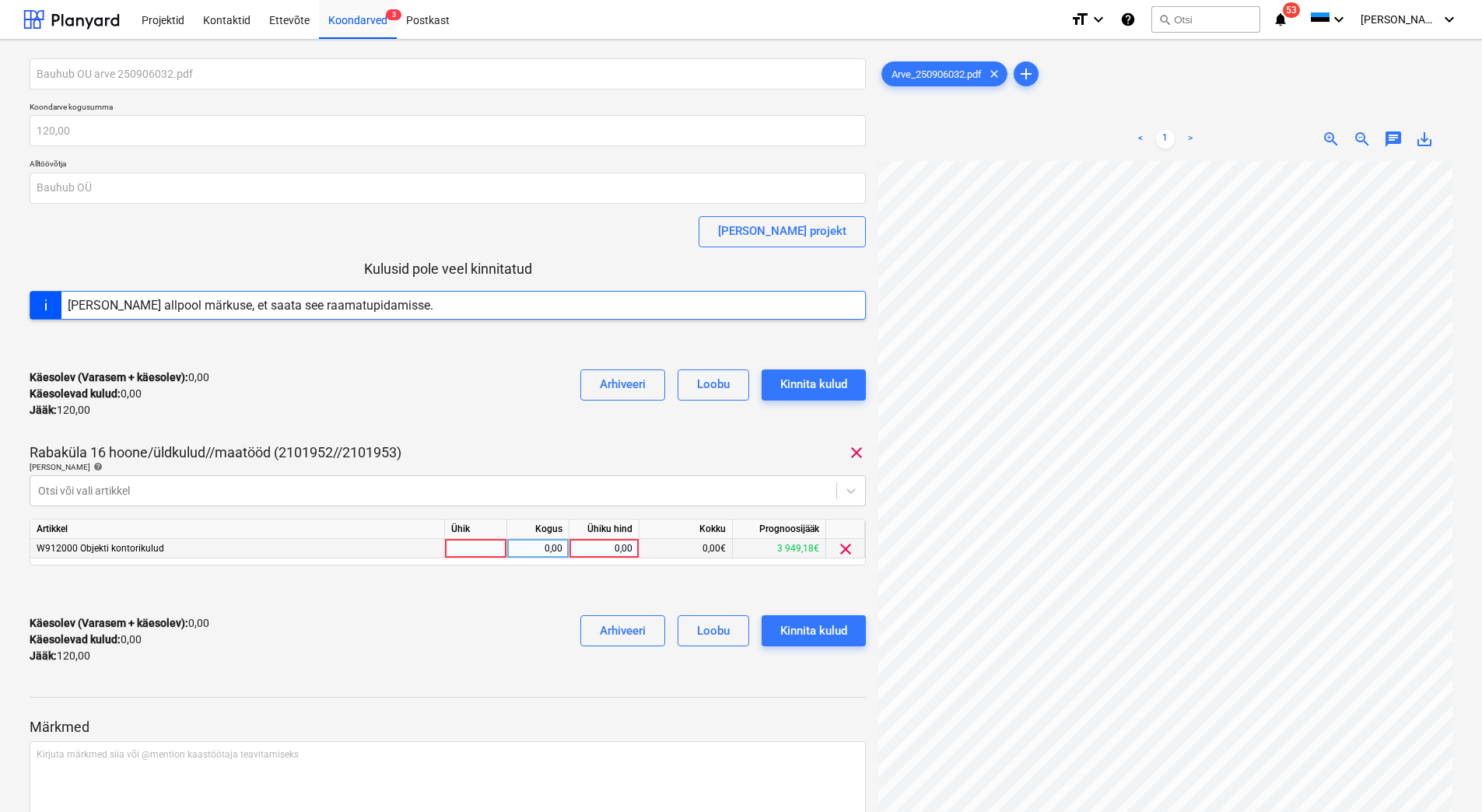
click at [606, 552] on div "0,00" at bounding box center [604, 549] width 57 height 19
type input "120"
click at [529, 603] on div "Käesolev (Varasem + käesolev) : 0,00 Käesolevad kulud : 0,00 Jääk : 120,00 Arhi…" at bounding box center [448, 640] width 837 height 74
click at [836, 624] on div "Kinnita kulud" at bounding box center [814, 630] width 67 height 20
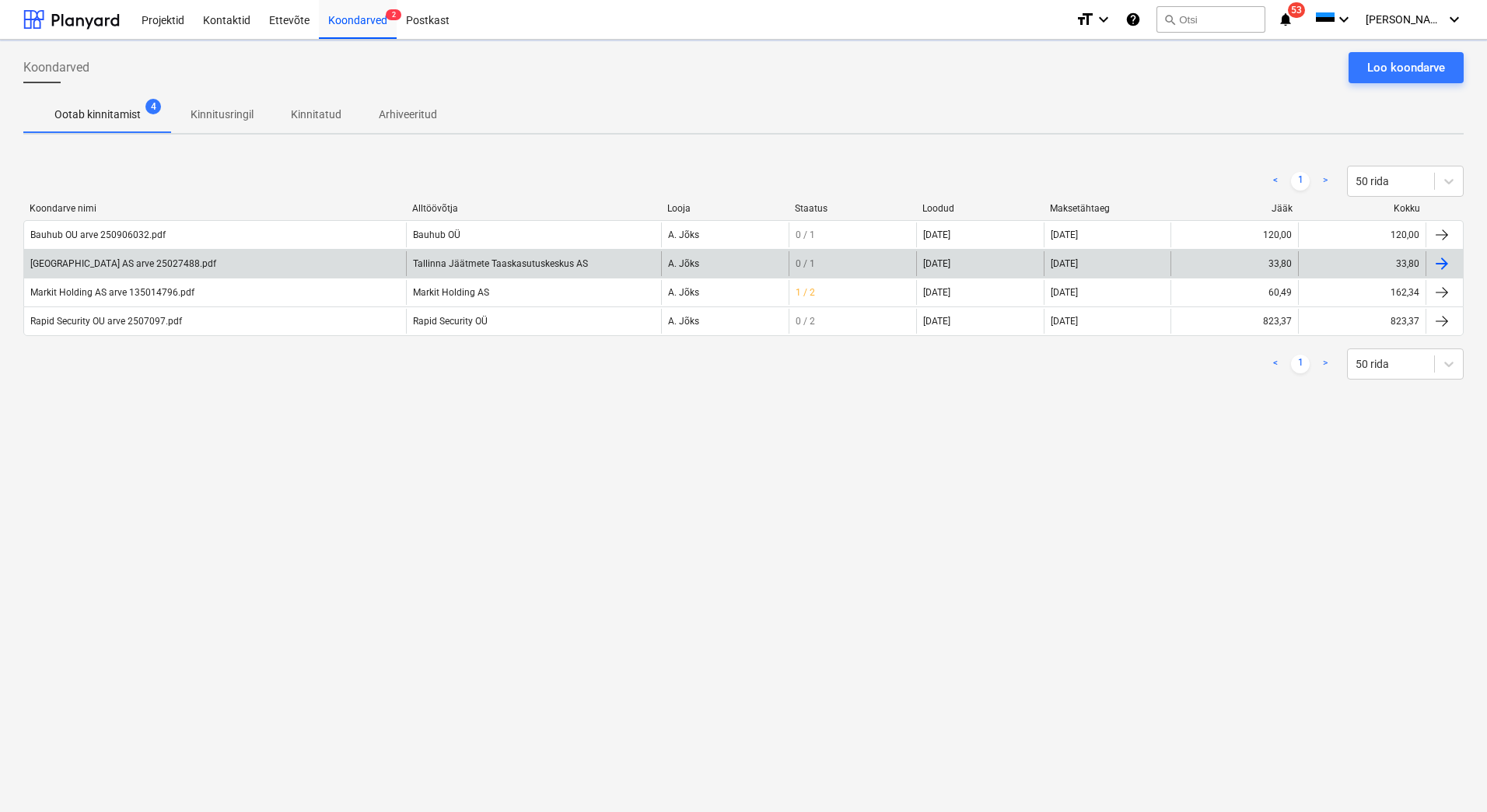
click at [184, 265] on div "[GEOGRAPHIC_DATA] AS arve 25027488.pdf" at bounding box center [124, 263] width 186 height 11
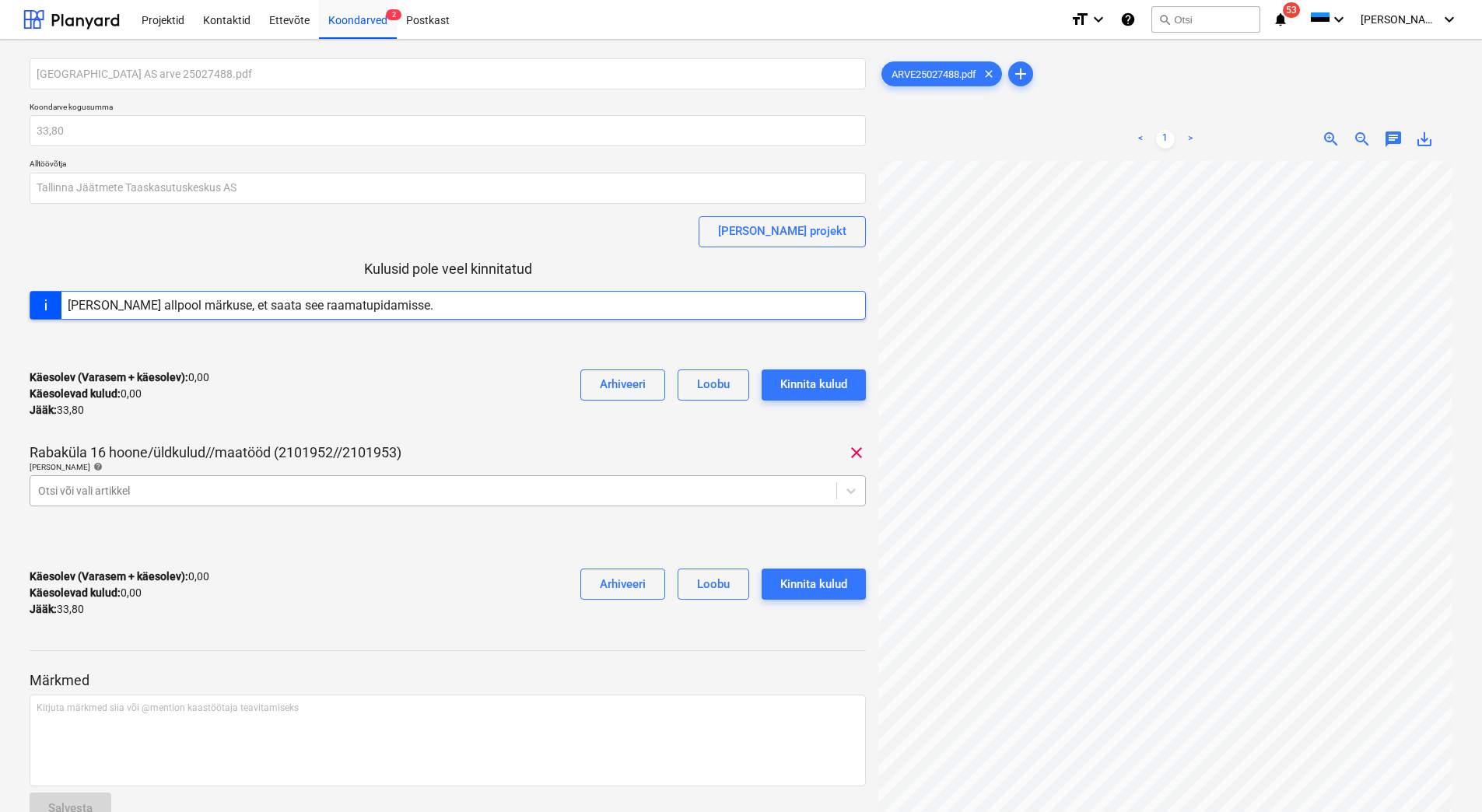
click at [213, 492] on div at bounding box center [433, 491] width 790 height 16
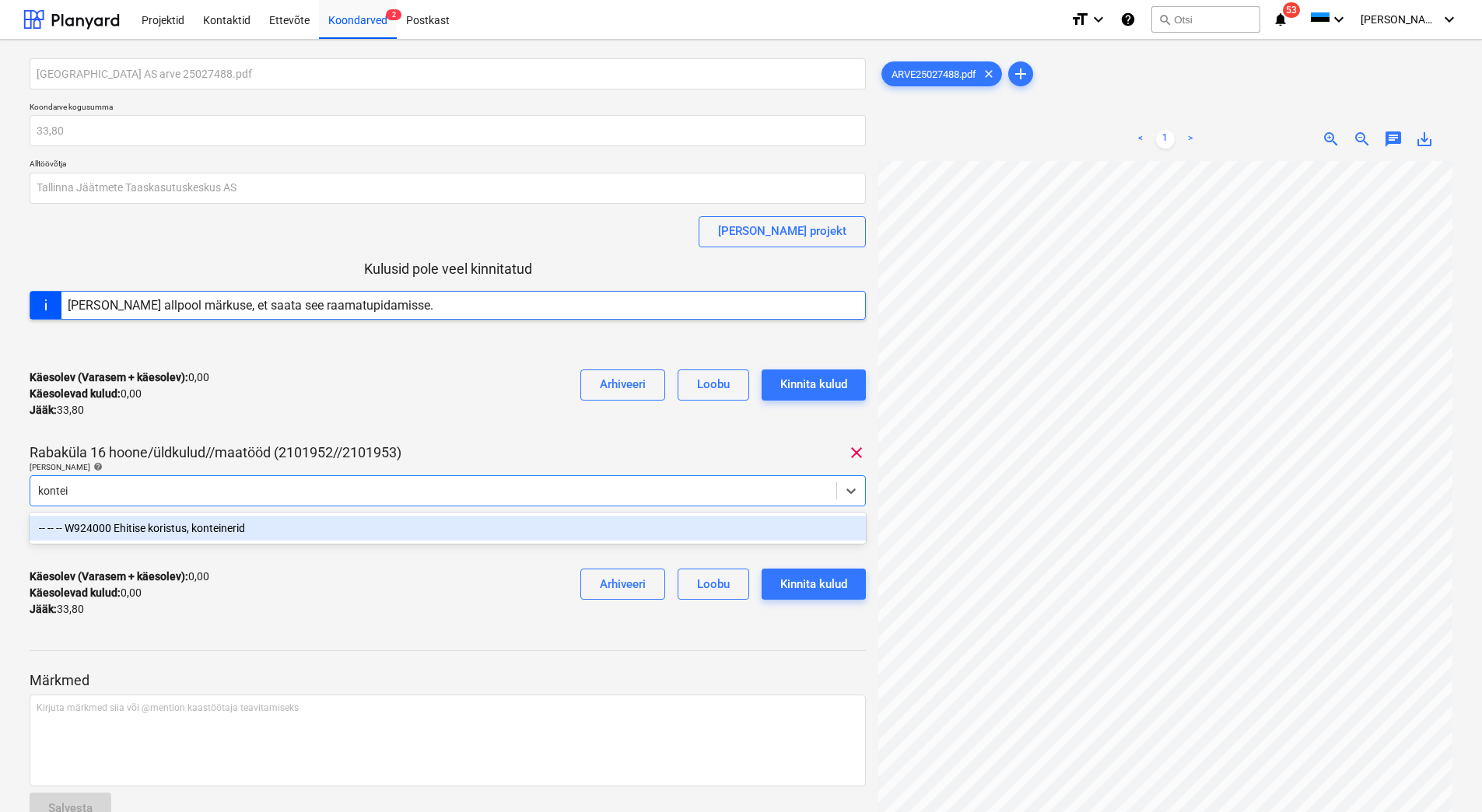
type input "kontein"
click at [208, 523] on div "-- -- -- W924000 Ehitise koristus, konteinerid" at bounding box center [448, 528] width 837 height 25
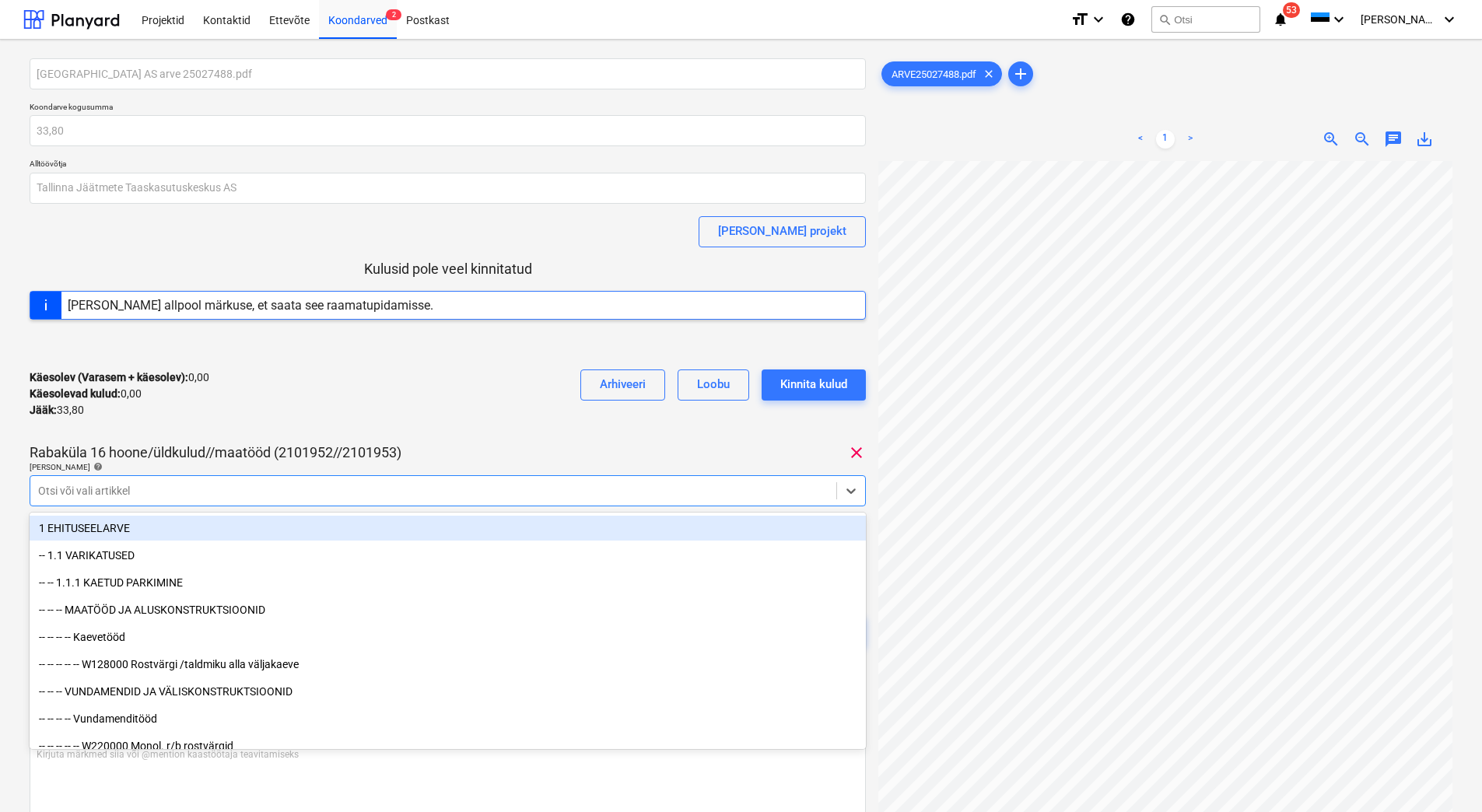
click at [342, 411] on div "Käesolev (Varasem + käesolev) : 0,00 Käesolevad kulud : 0,00 Jääk : 33,80 Arhiv…" at bounding box center [448, 394] width 837 height 74
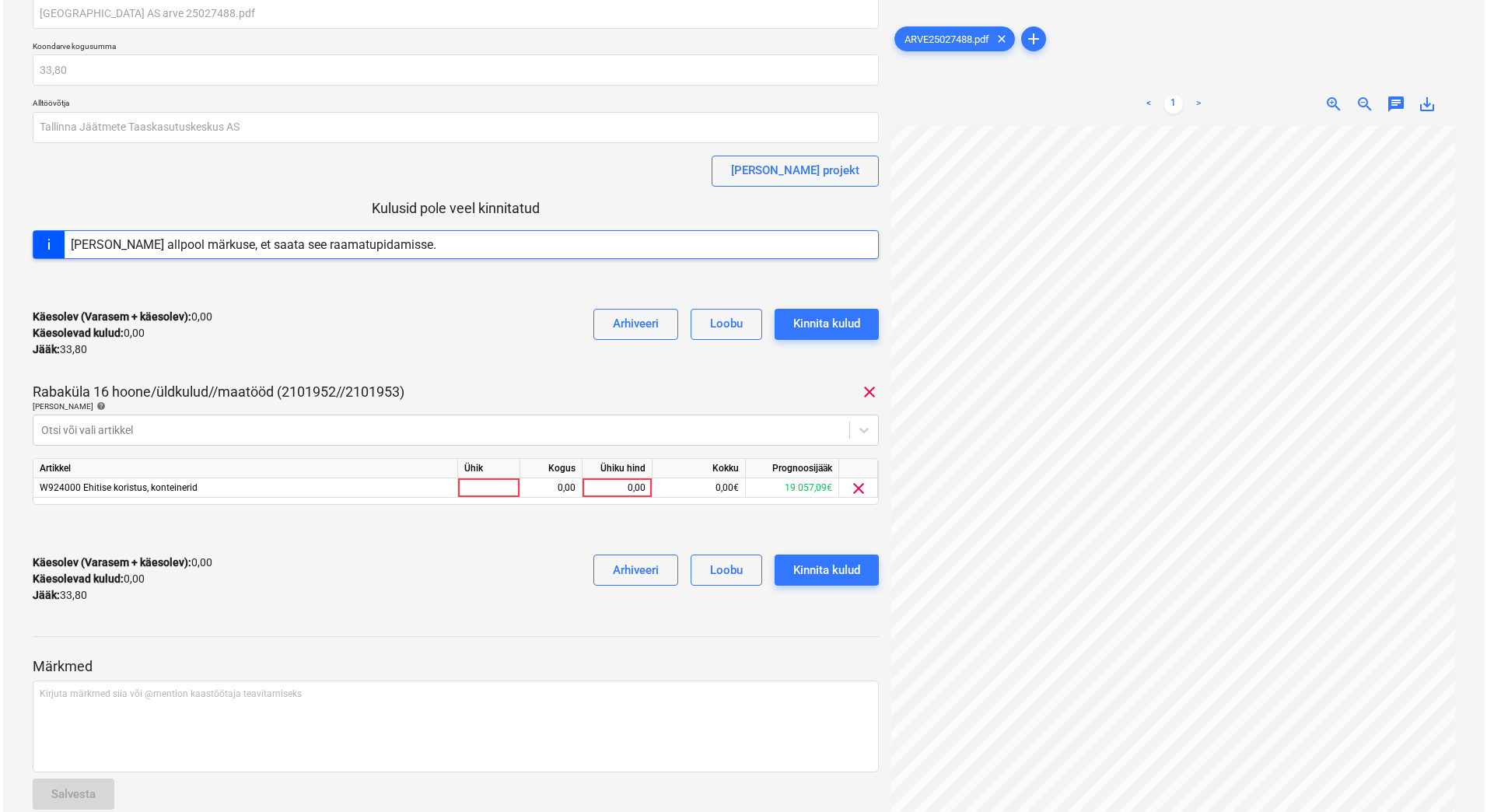
scroll to position [43, 0]
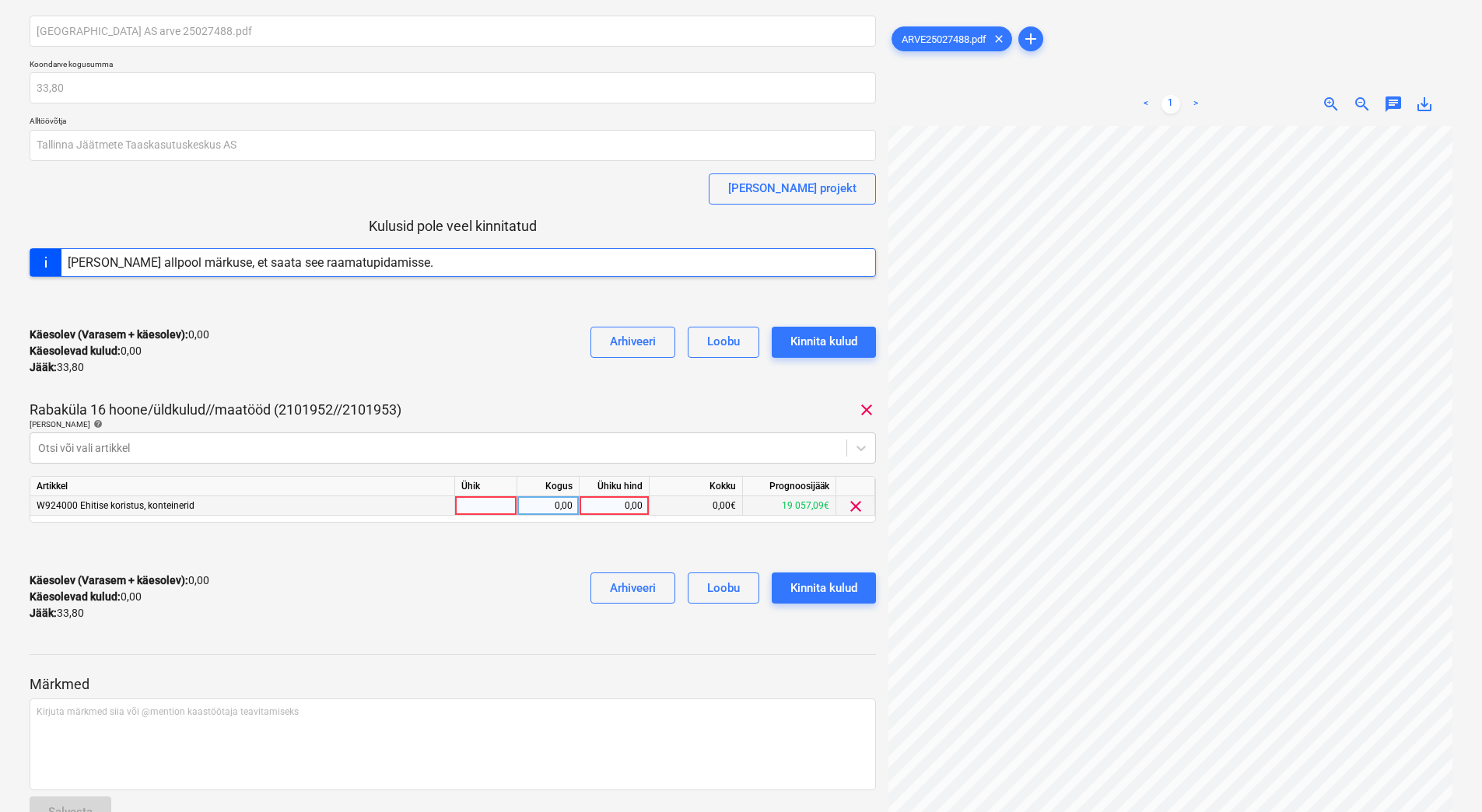
click at [607, 500] on div "0,00" at bounding box center [614, 506] width 57 height 19
type input "33,80"
click at [486, 607] on div "Käesolev (Varasem + käesolev) : 0,00 Käesolevad kulud : 0,00 Jääk : 33,80 Arhiv…" at bounding box center [453, 597] width 846 height 74
click at [829, 591] on div "Kinnita kulud" at bounding box center [824, 587] width 67 height 20
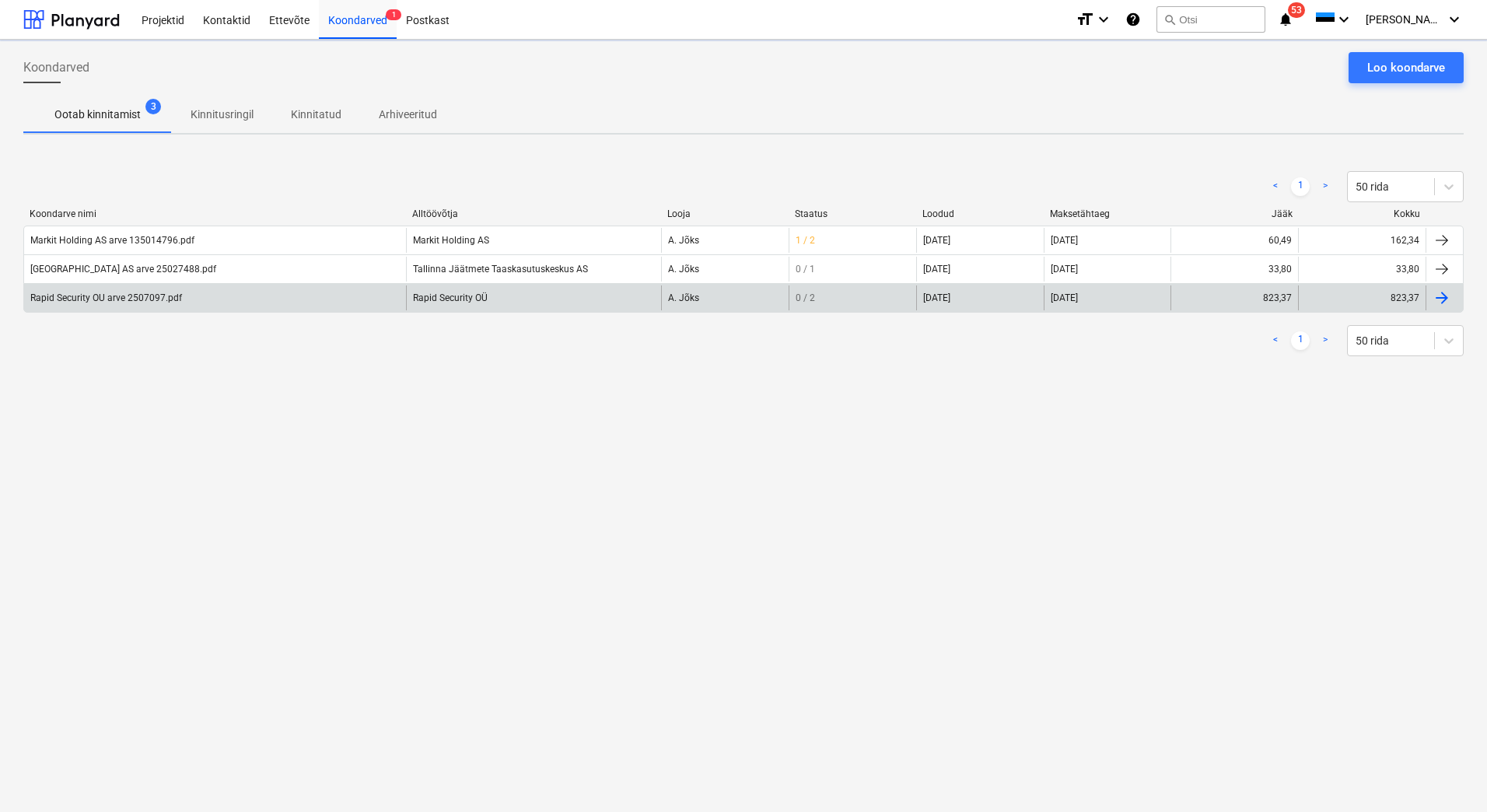
click at [183, 298] on div "Rapid Security OU arve 2507097.pdf" at bounding box center [214, 298] width 382 height 25
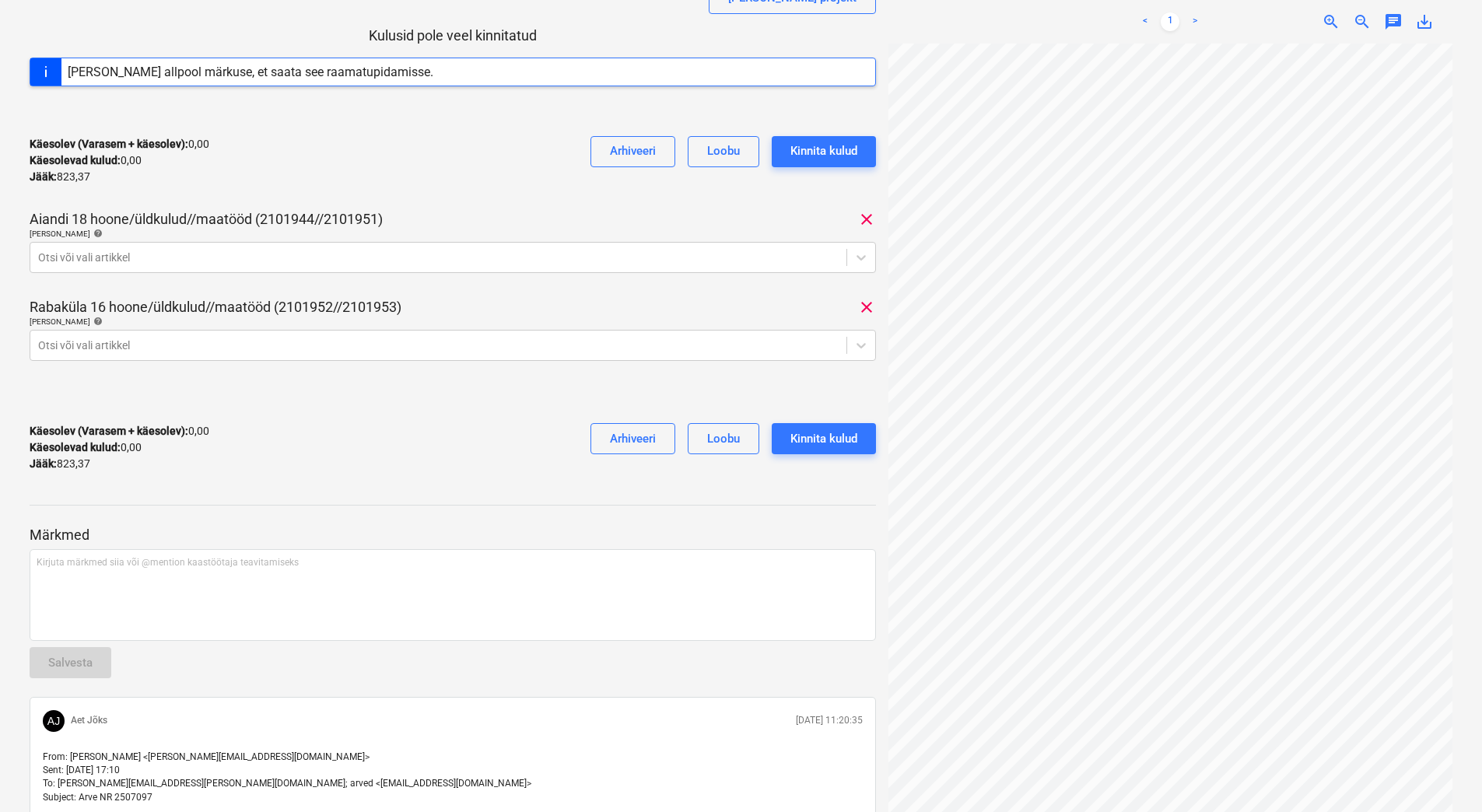
scroll to position [78, 0]
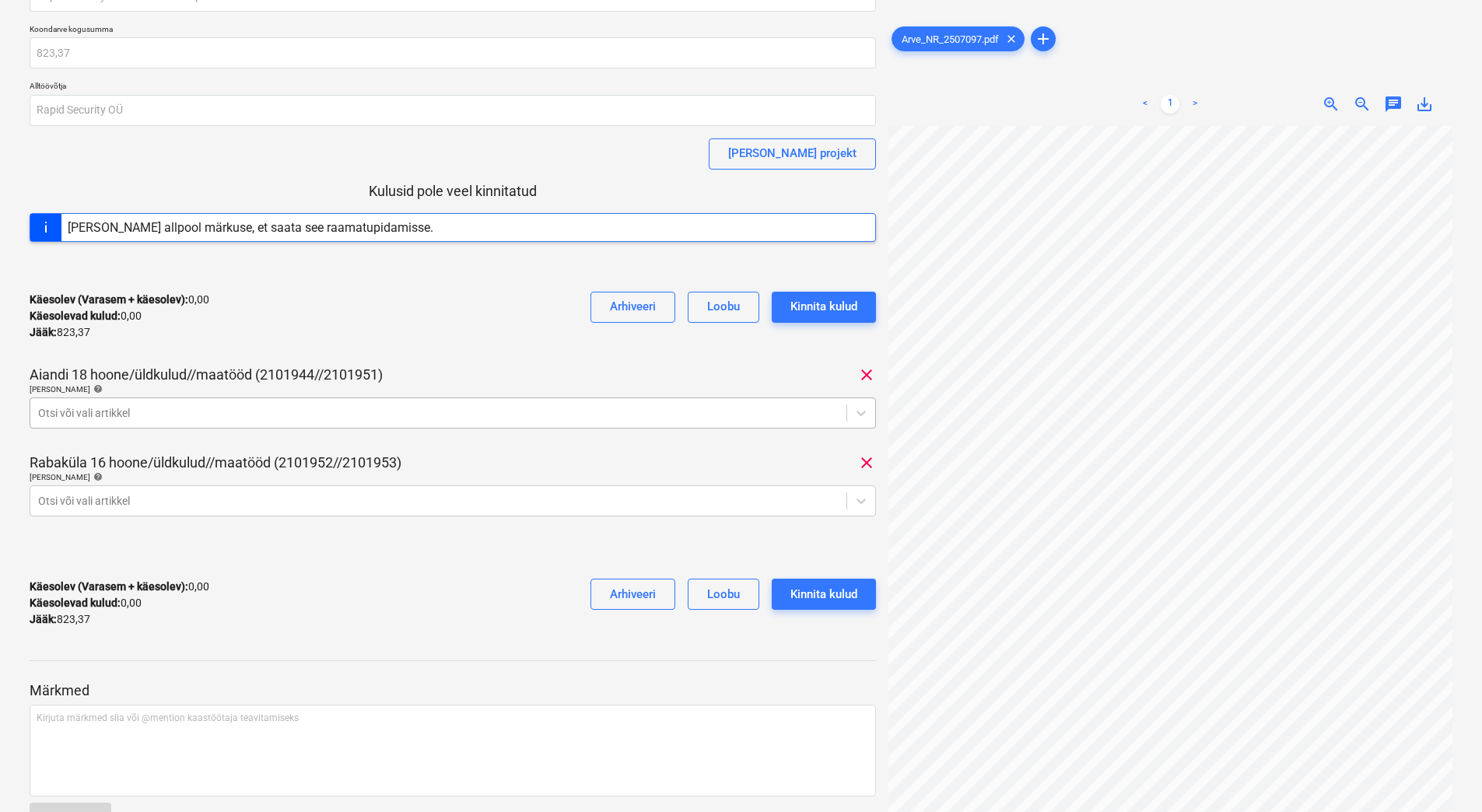
click at [223, 406] on div at bounding box center [438, 413] width 801 height 16
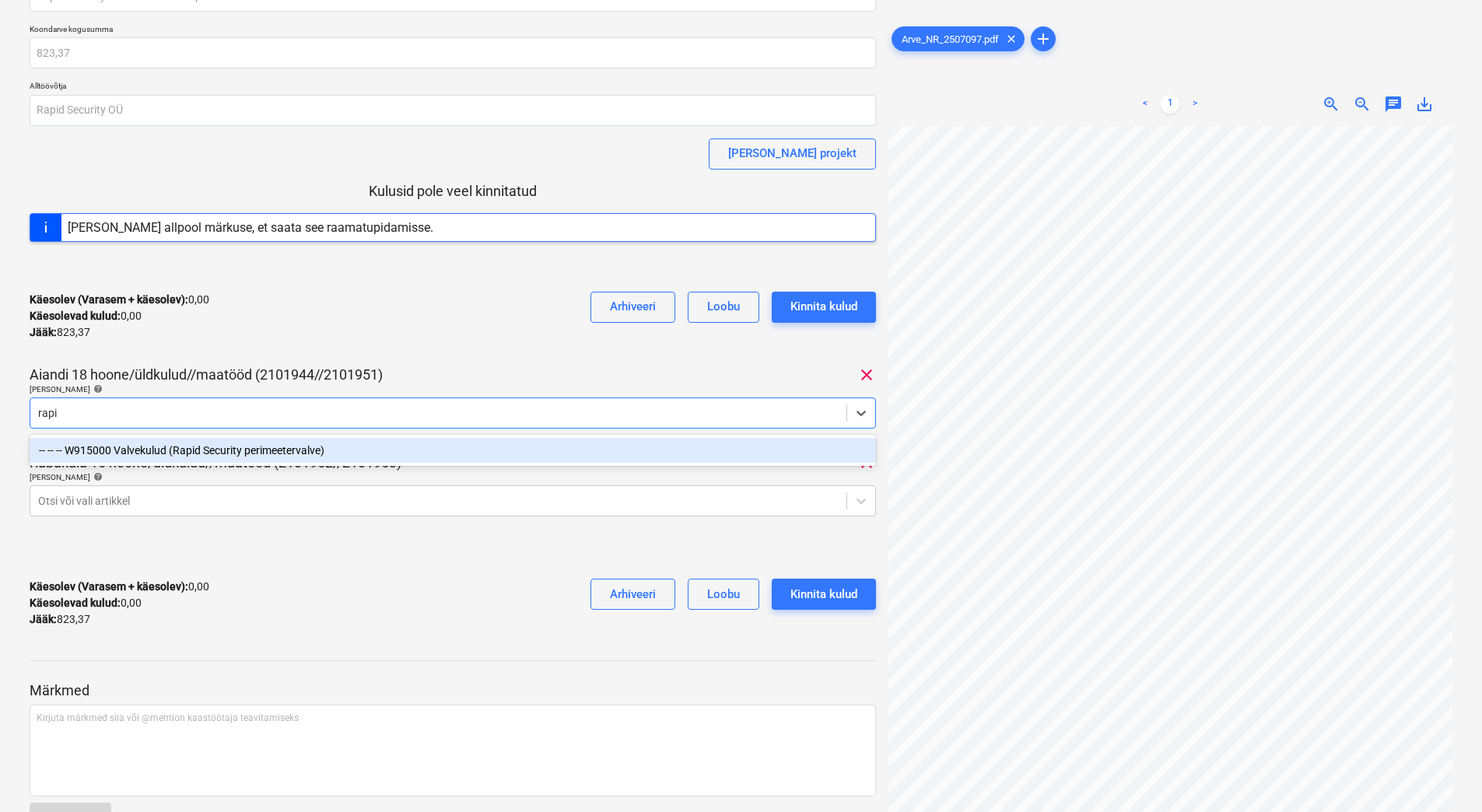
type input "rapid"
click at [209, 453] on div "-- -- -- W915000 Valvekulud (Rapid Security perimeetervalve)" at bounding box center [453, 450] width 846 height 25
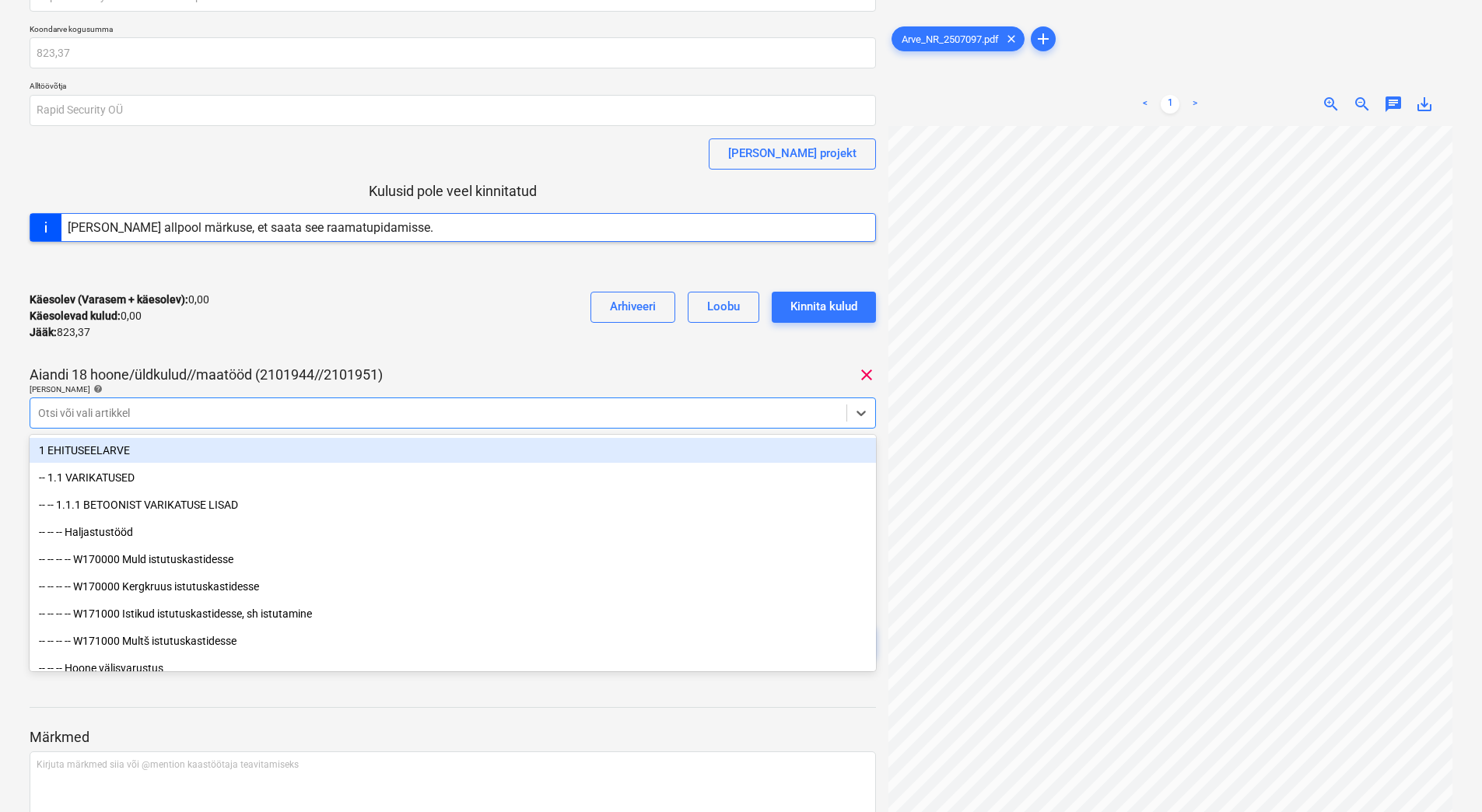
click at [278, 333] on div "Käesolev (Varasem + käesolev) : 0,00 Käesolevad kulud : 0,00 Jääk : 823,37 Arhi…" at bounding box center [453, 316] width 846 height 74
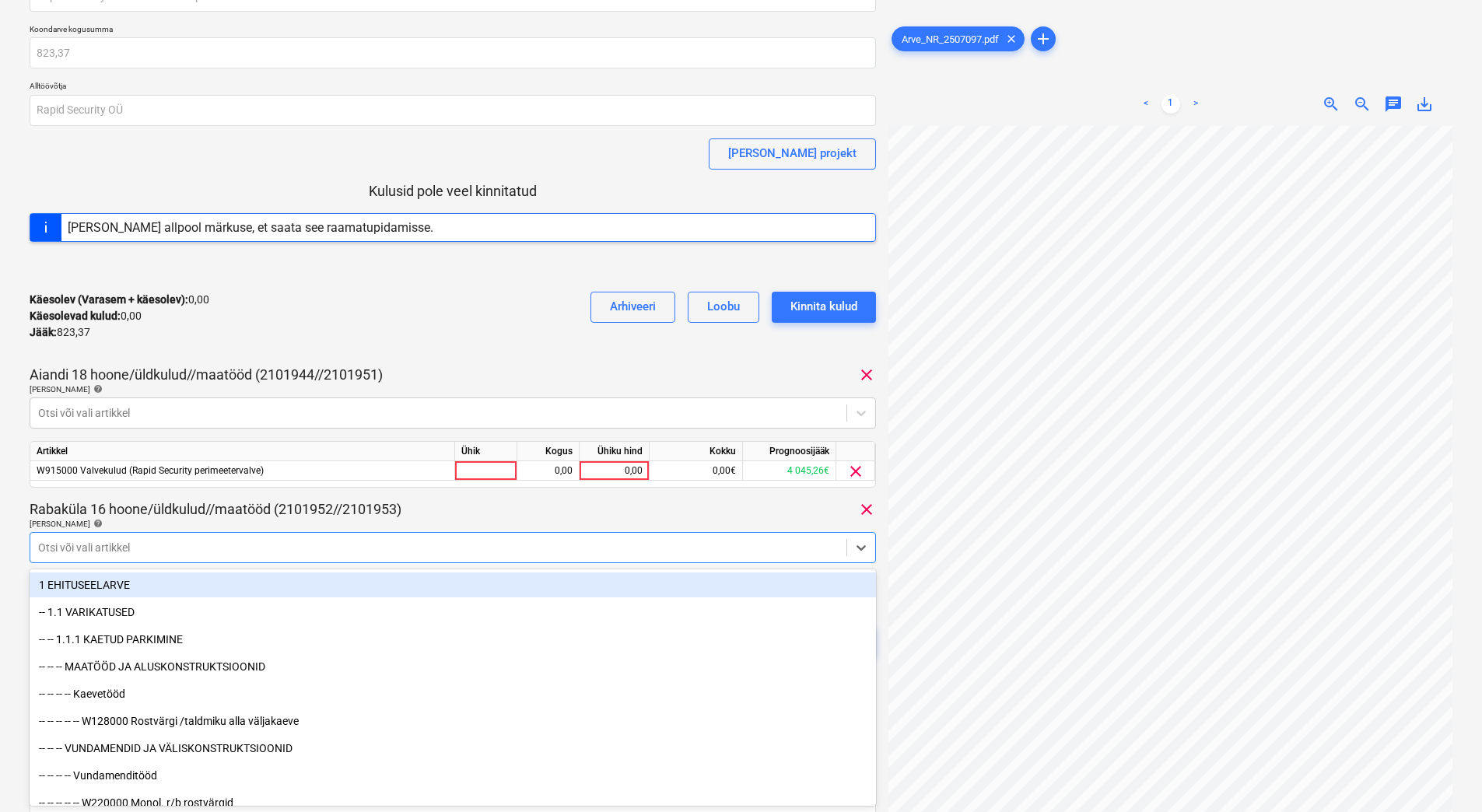
click at [236, 546] on div at bounding box center [438, 548] width 801 height 16
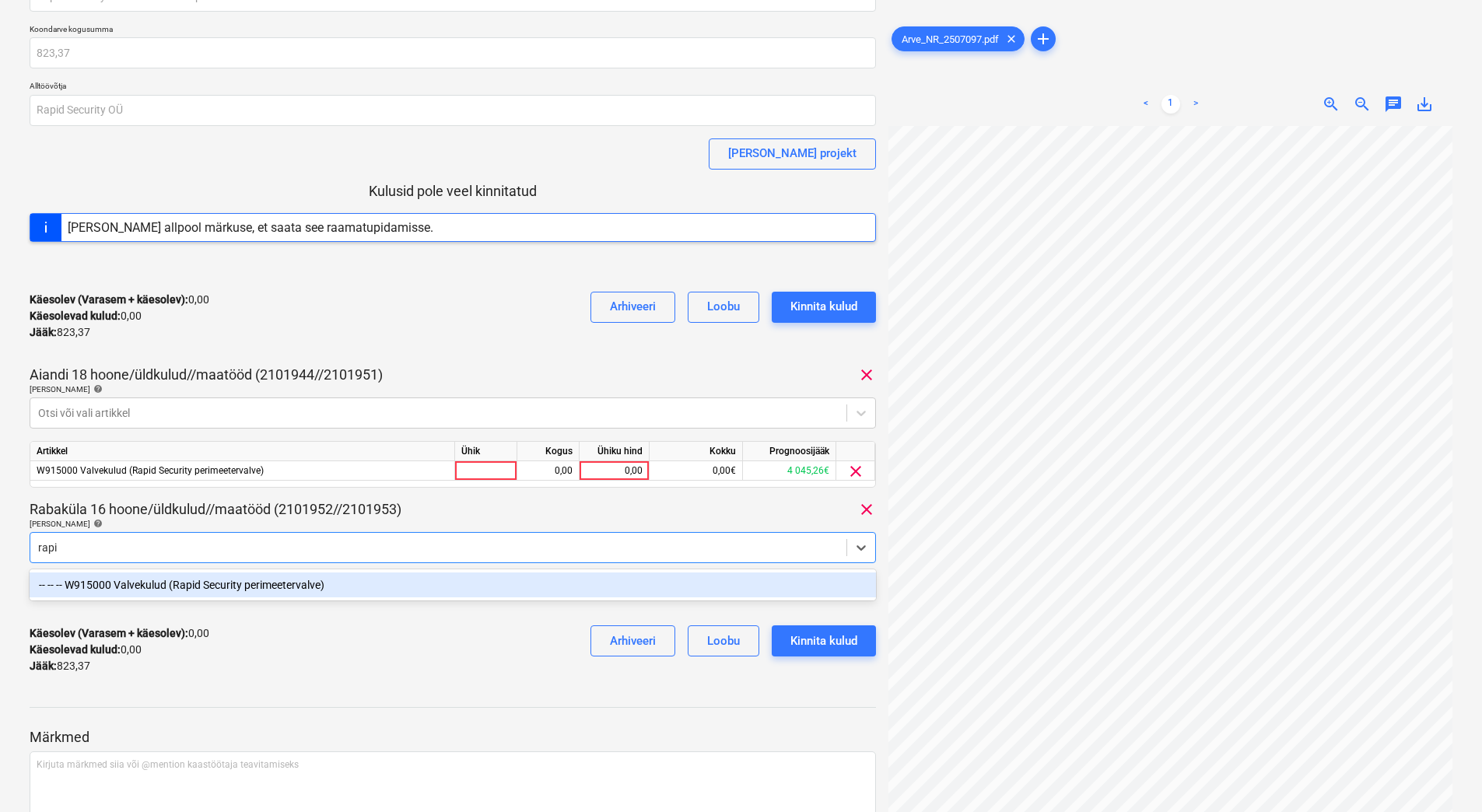
type input "rapid"
click at [243, 590] on div "-- -- -- W915000 Valvekulud (Rapid Security perimeetervalve)" at bounding box center [453, 585] width 846 height 25
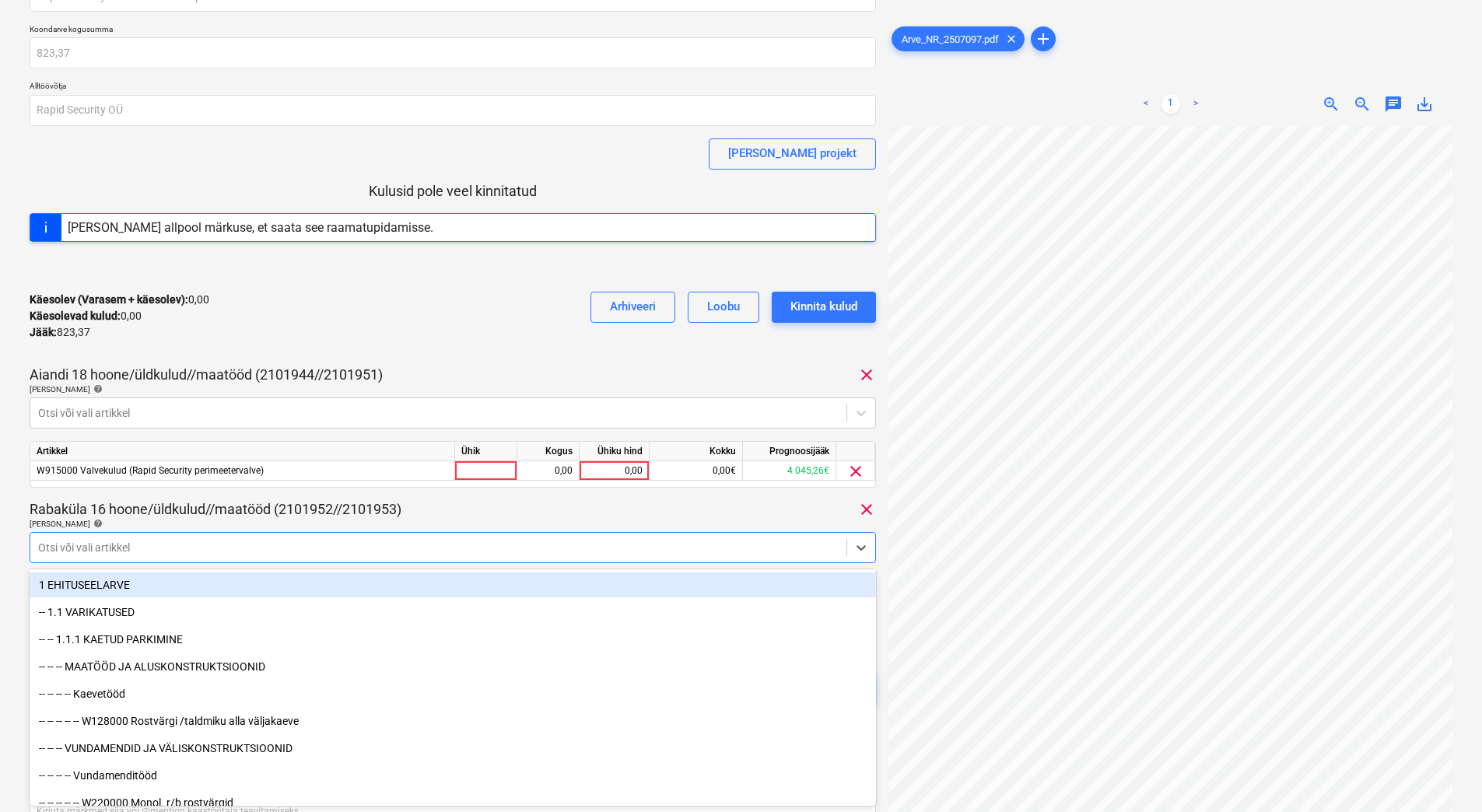
click at [478, 332] on div "Käesolev (Varasem + käesolev) : 0,00 Käesolevad kulud : 0,00 Jääk : 823,37 Arhi…" at bounding box center [453, 316] width 846 height 74
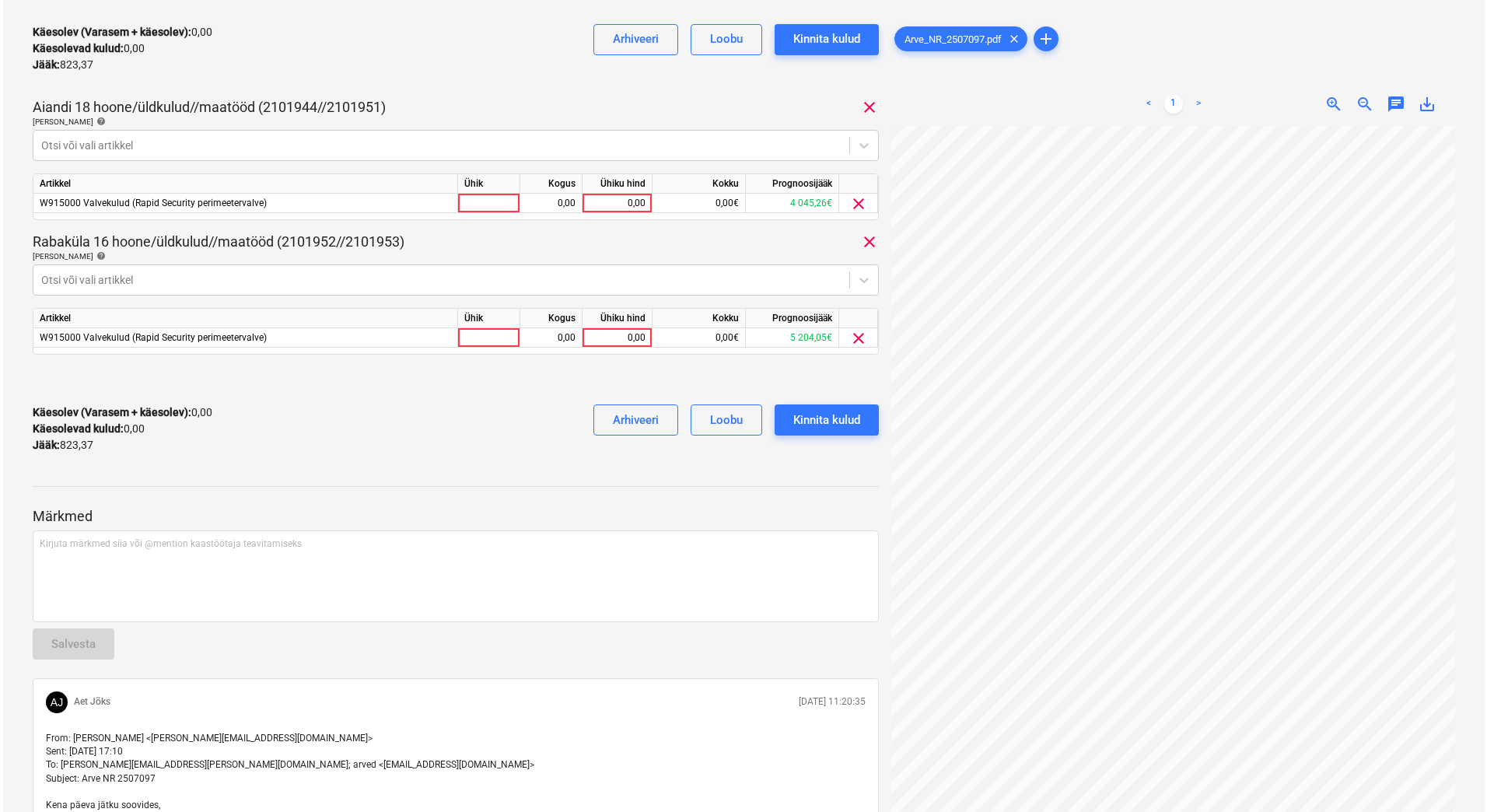
scroll to position [309, 0]
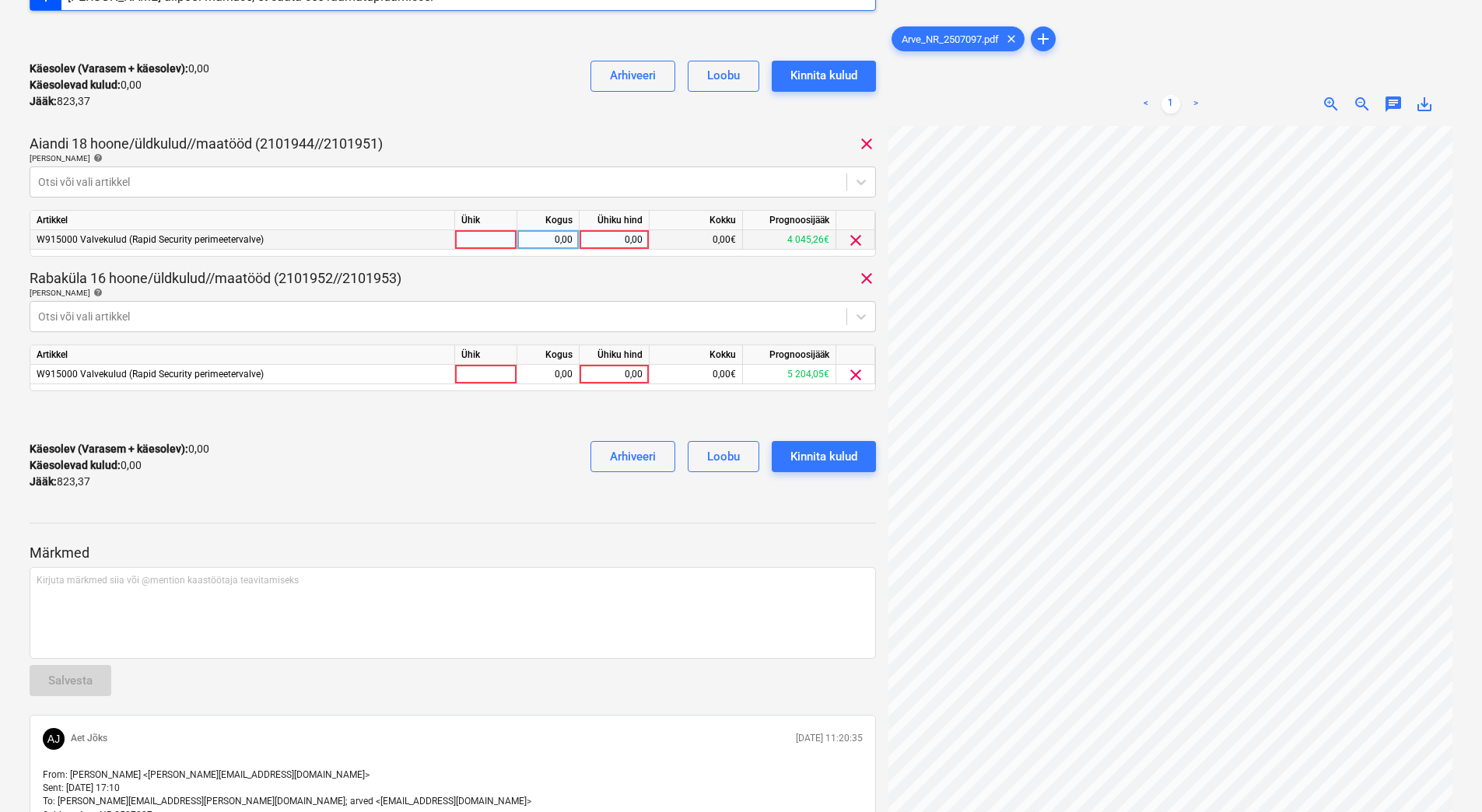
click at [614, 235] on div "0,00" at bounding box center [614, 240] width 57 height 19
type input "411"
click at [521, 455] on div "Käesolev (Varasem + käesolev) : 0,00 Käesolevad kulud : 0,00 Jääk : 823,37 Arhi…" at bounding box center [453, 465] width 846 height 74
click at [619, 370] on div "0,00" at bounding box center [614, 375] width 57 height 19
type input "412,37"
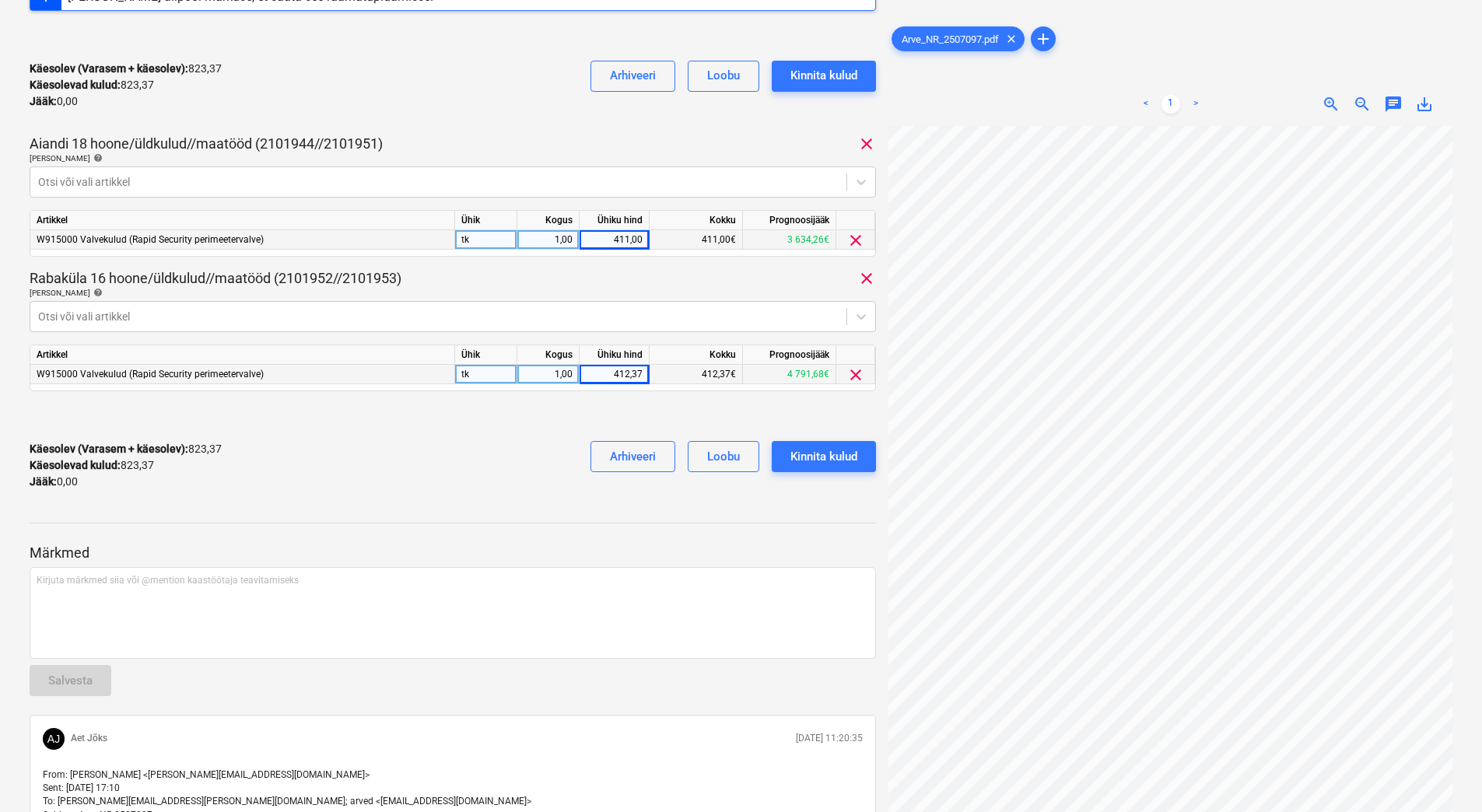
click at [448, 489] on div "Käesolev (Varasem + käesolev) : 823,37 Käesolevad kulud : 823,37 Jääk : 0,00 Ar…" at bounding box center [453, 465] width 846 height 74
click at [857, 453] on div "Kinnita kulud" at bounding box center [824, 456] width 67 height 20
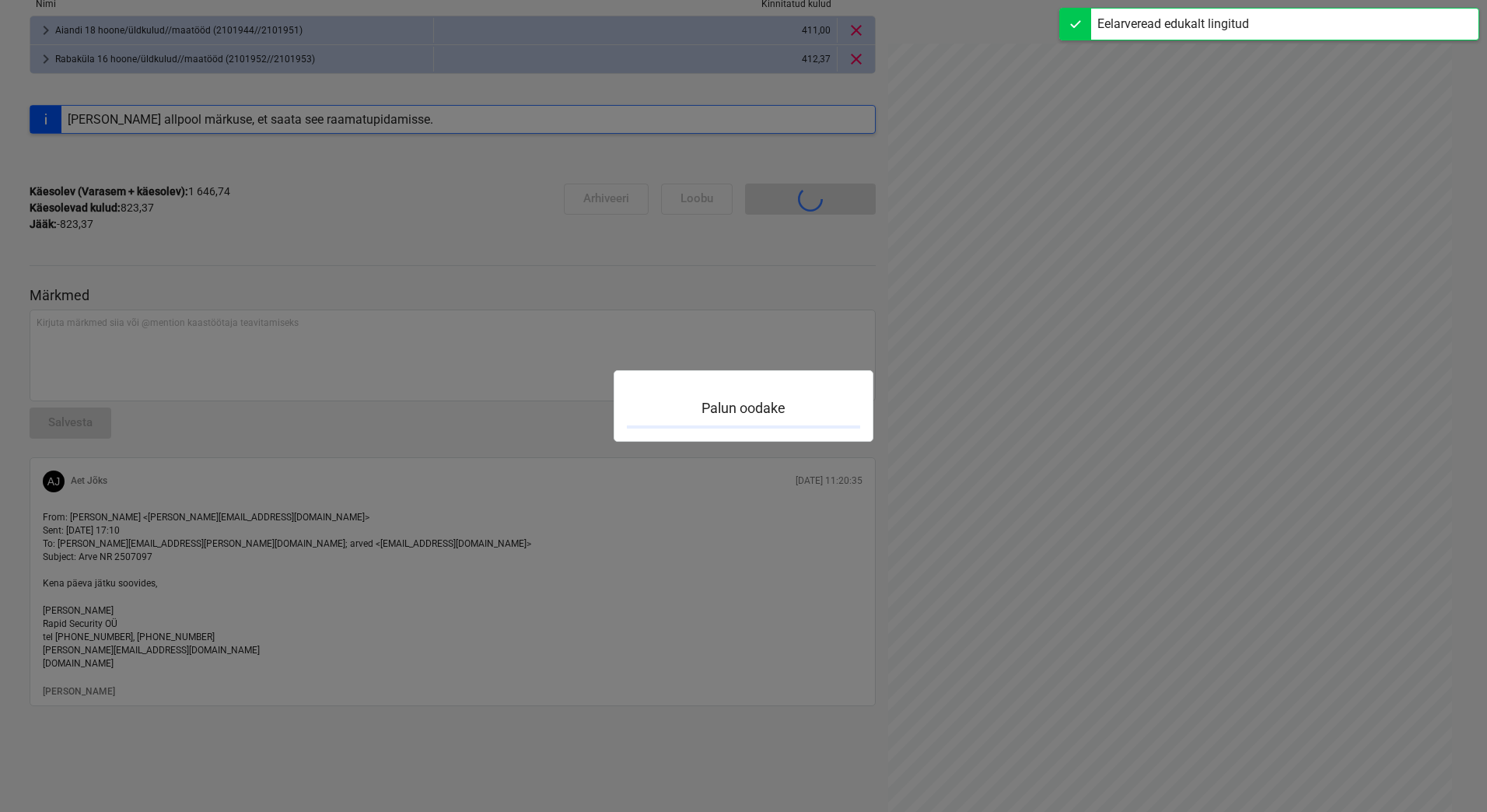
scroll to position [249, 0]
